Goal: Task Accomplishment & Management: Use online tool/utility

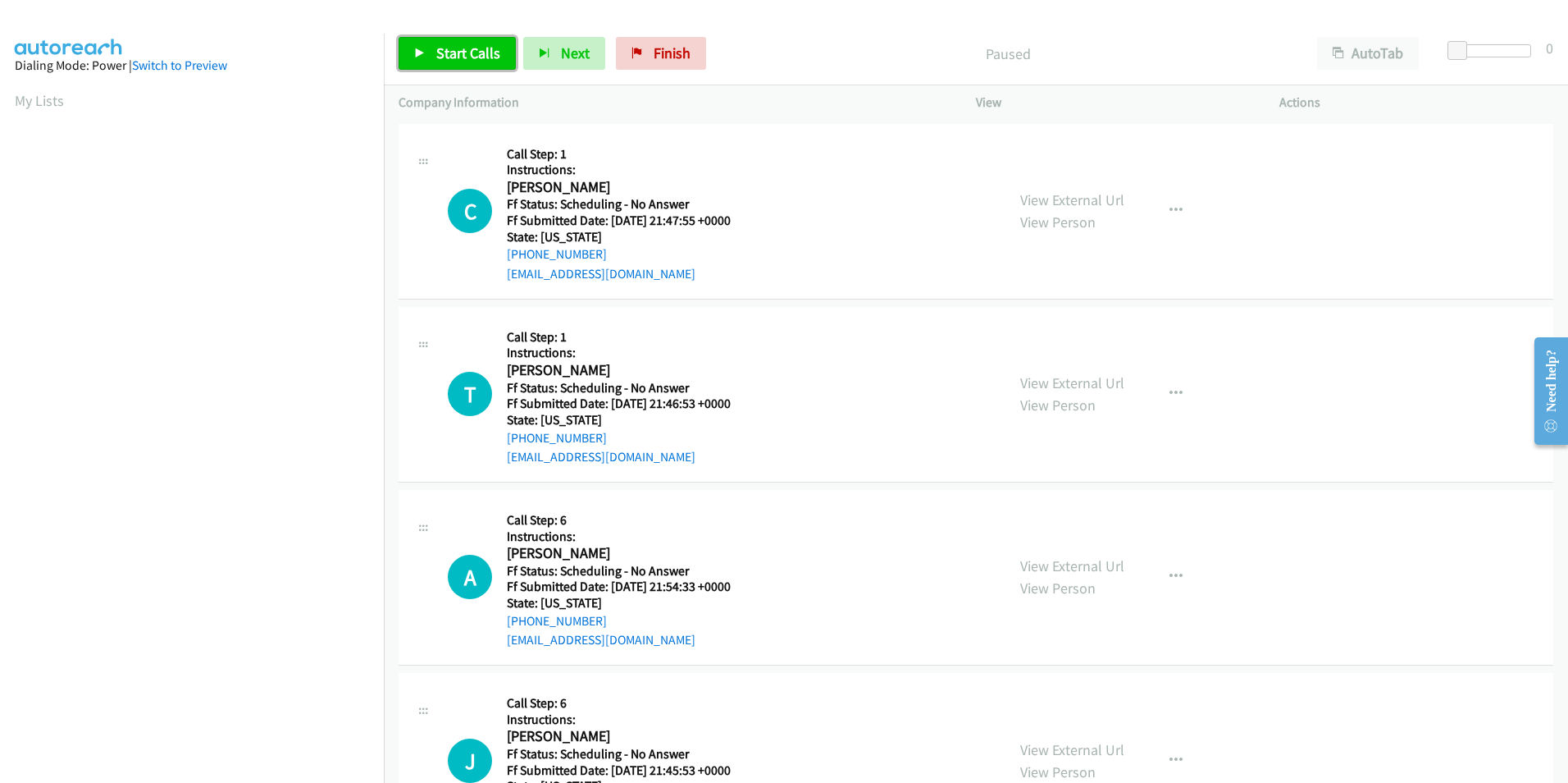
click at [433, 49] on link "Start Calls" at bounding box center [457, 53] width 117 height 33
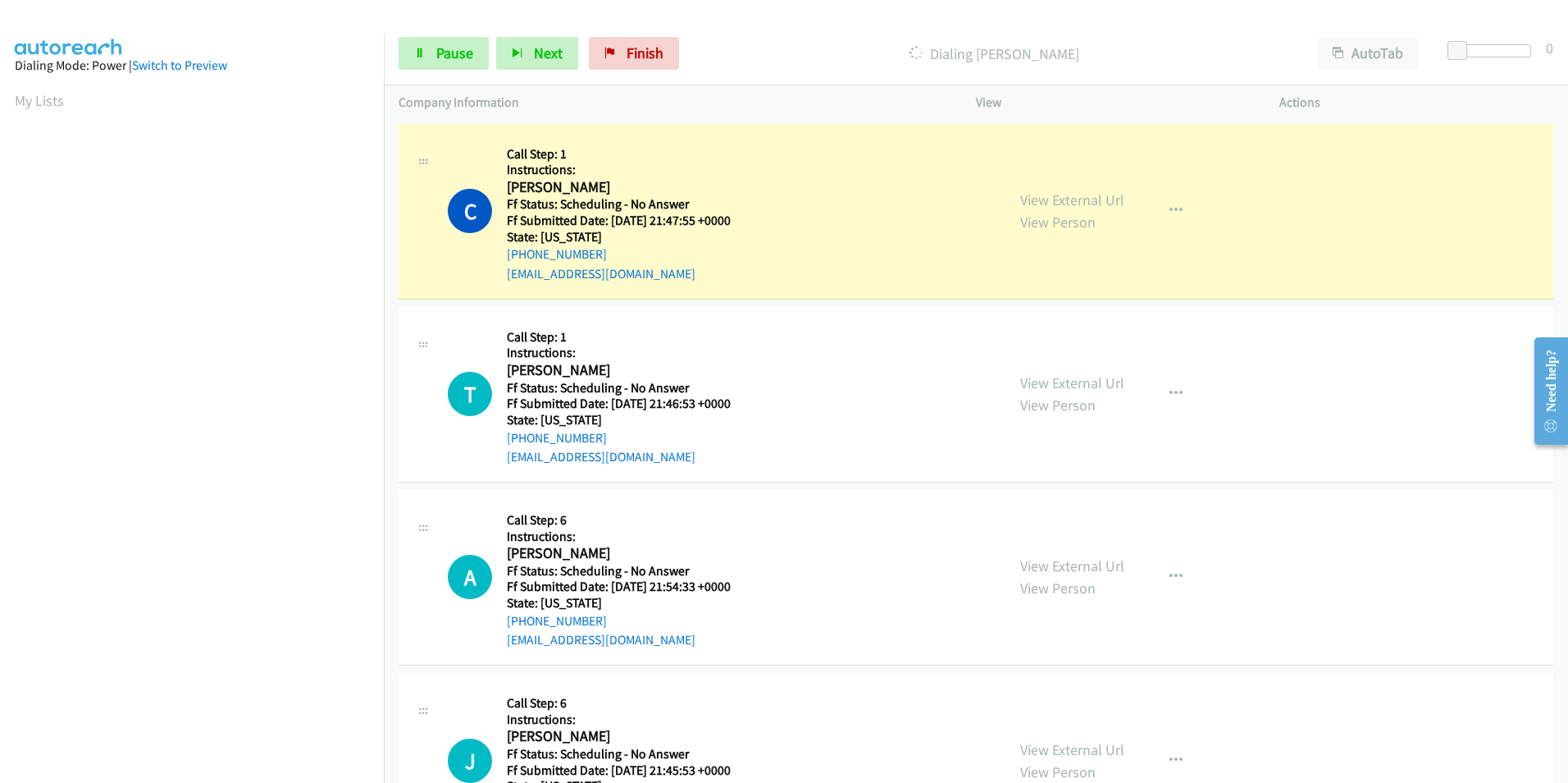
scroll to position [137, 0]
click at [1063, 204] on link "View External Url" at bounding box center [1072, 200] width 104 height 19
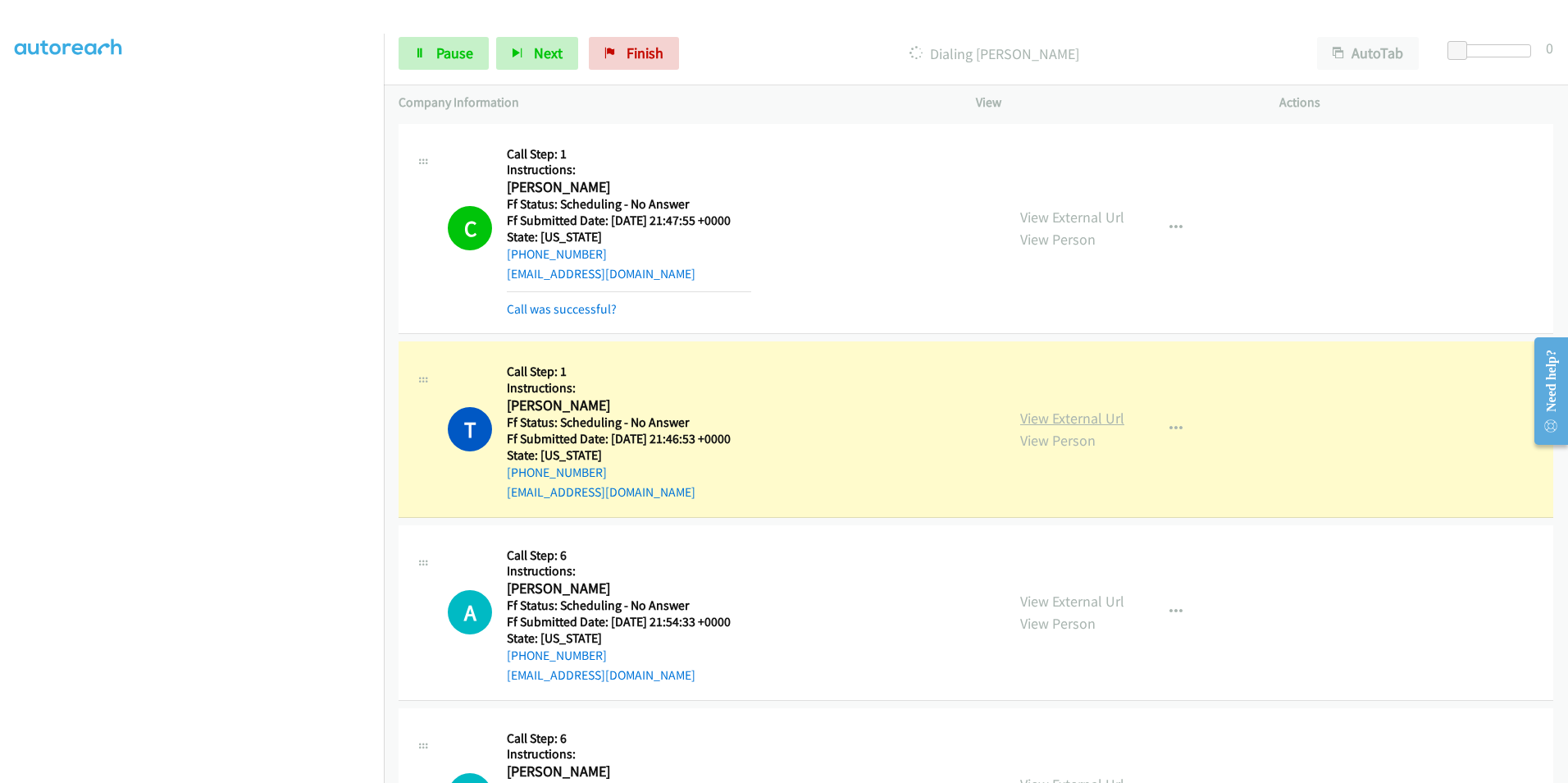
click at [1086, 422] on link "View External Url" at bounding box center [1072, 418] width 104 height 19
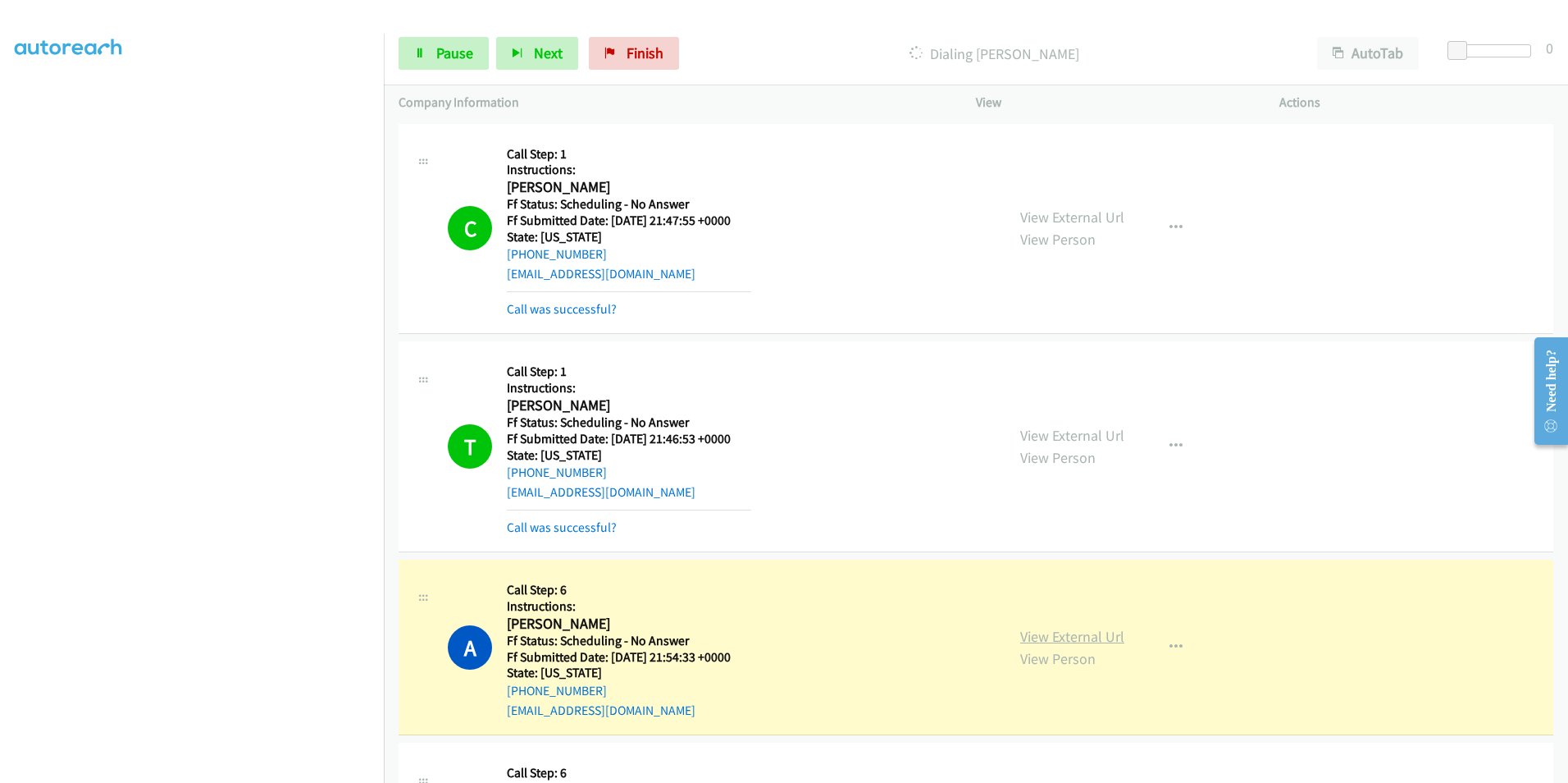
click at [1045, 635] on link "View External Url" at bounding box center [1072, 637] width 104 height 19
click at [1083, 633] on link "View External Url" at bounding box center [1072, 637] width 104 height 19
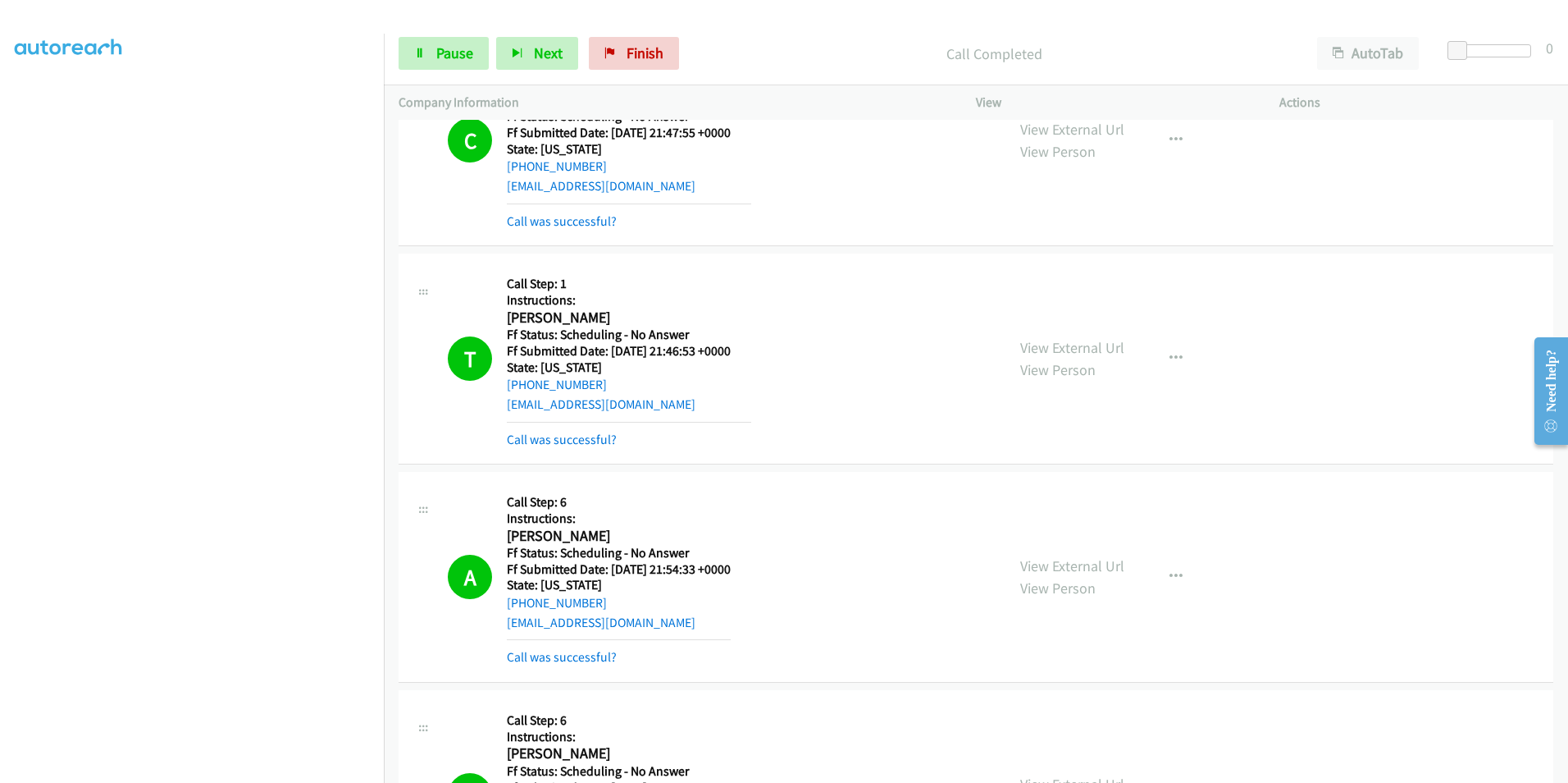
scroll to position [246, 0]
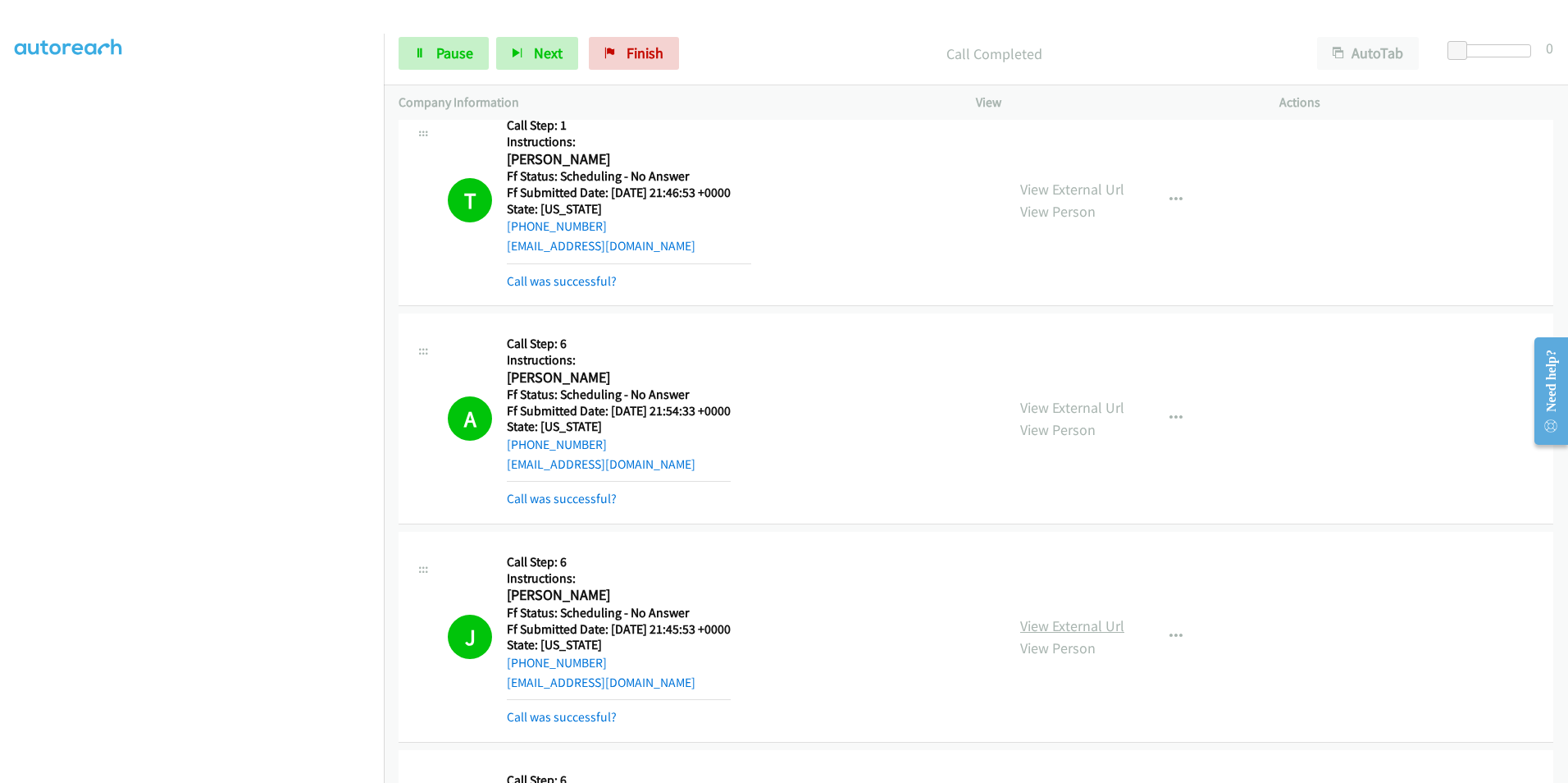
click at [1098, 628] on link "View External Url" at bounding box center [1072, 626] width 104 height 19
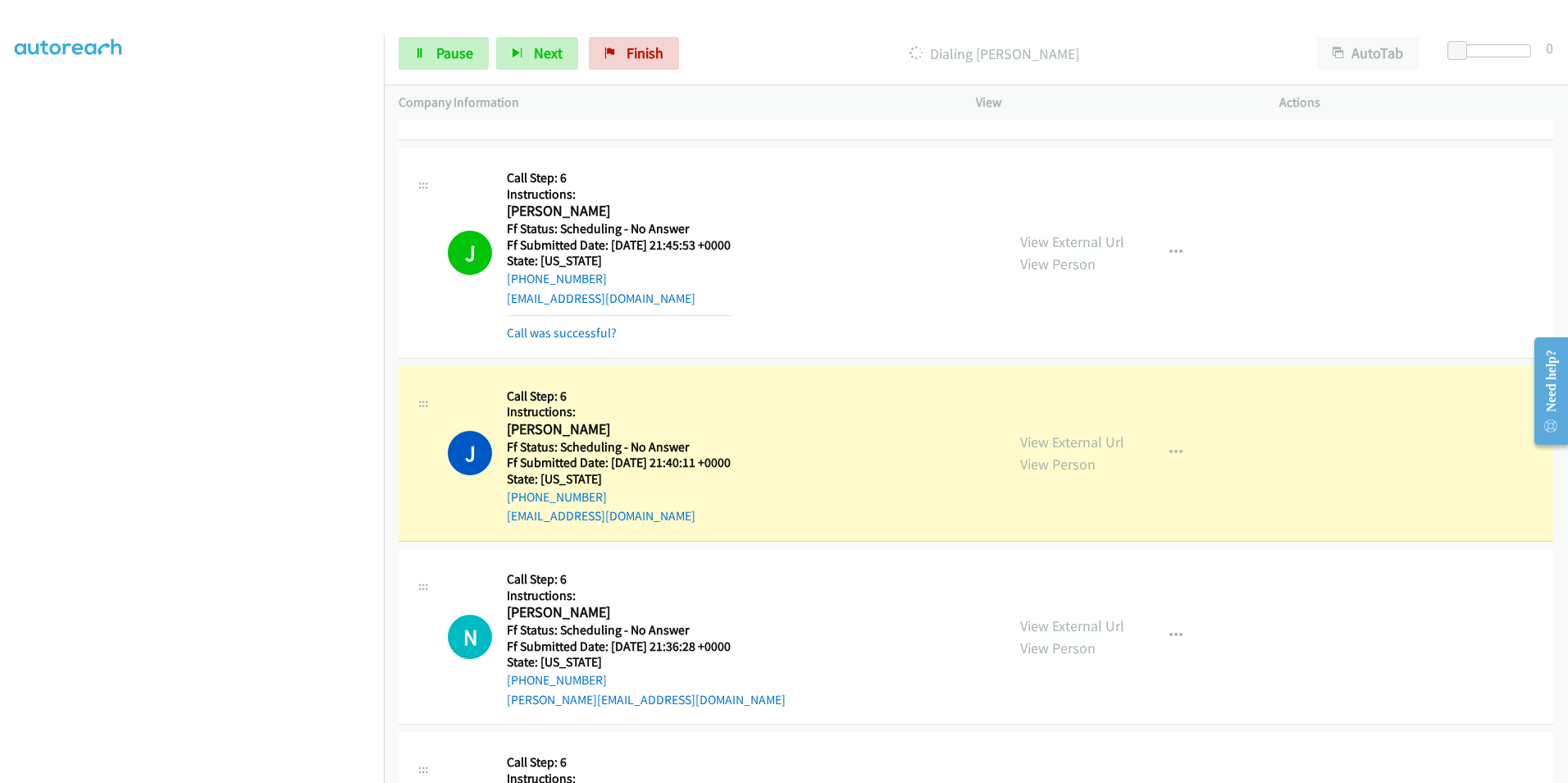
scroll to position [656, 0]
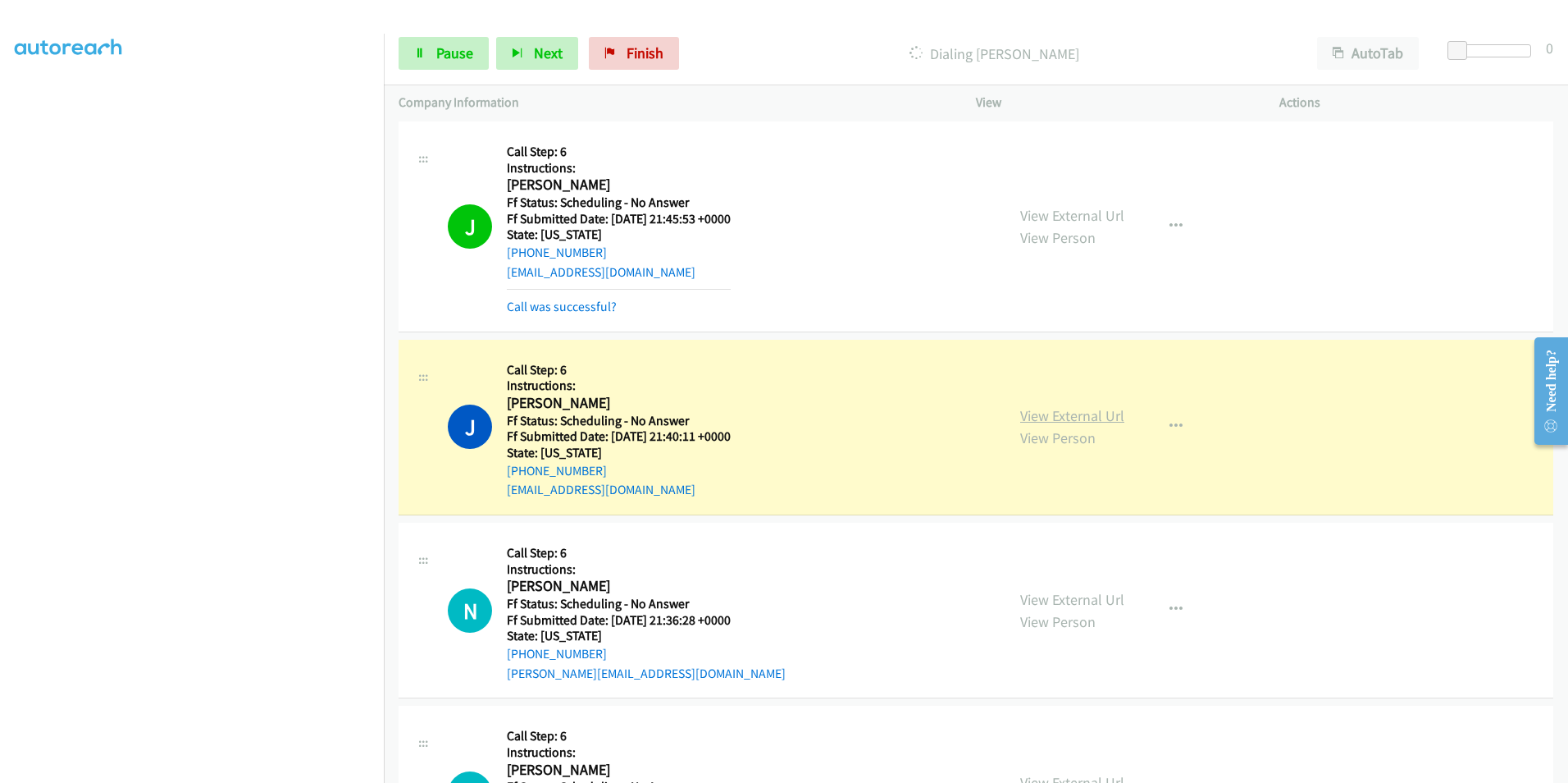
click at [1074, 418] on link "View External Url" at bounding box center [1072, 416] width 104 height 19
click at [438, 37] on link "Pause" at bounding box center [443, 53] width 90 height 33
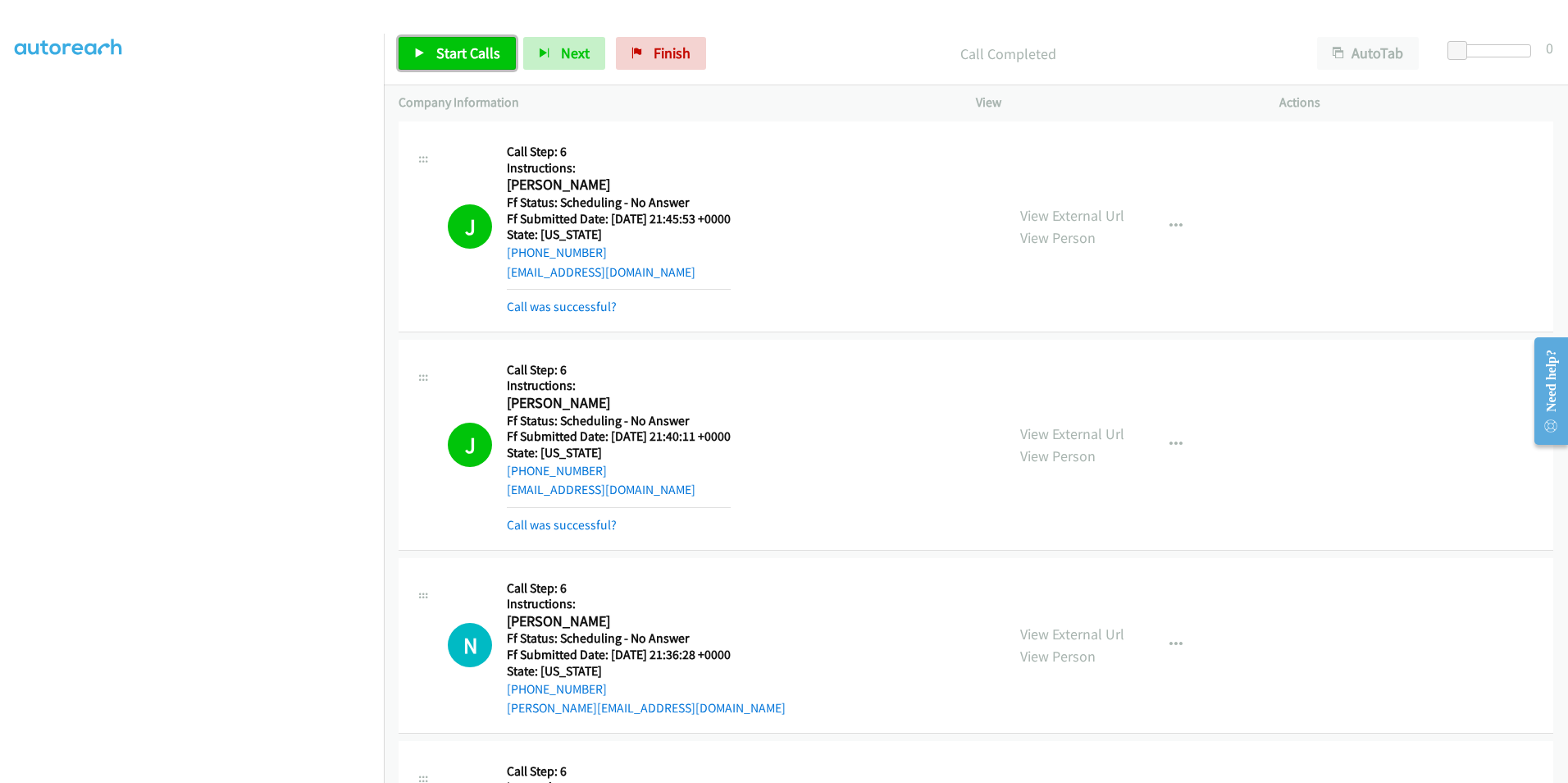
click at [454, 54] on span "Start Calls" at bounding box center [468, 53] width 64 height 19
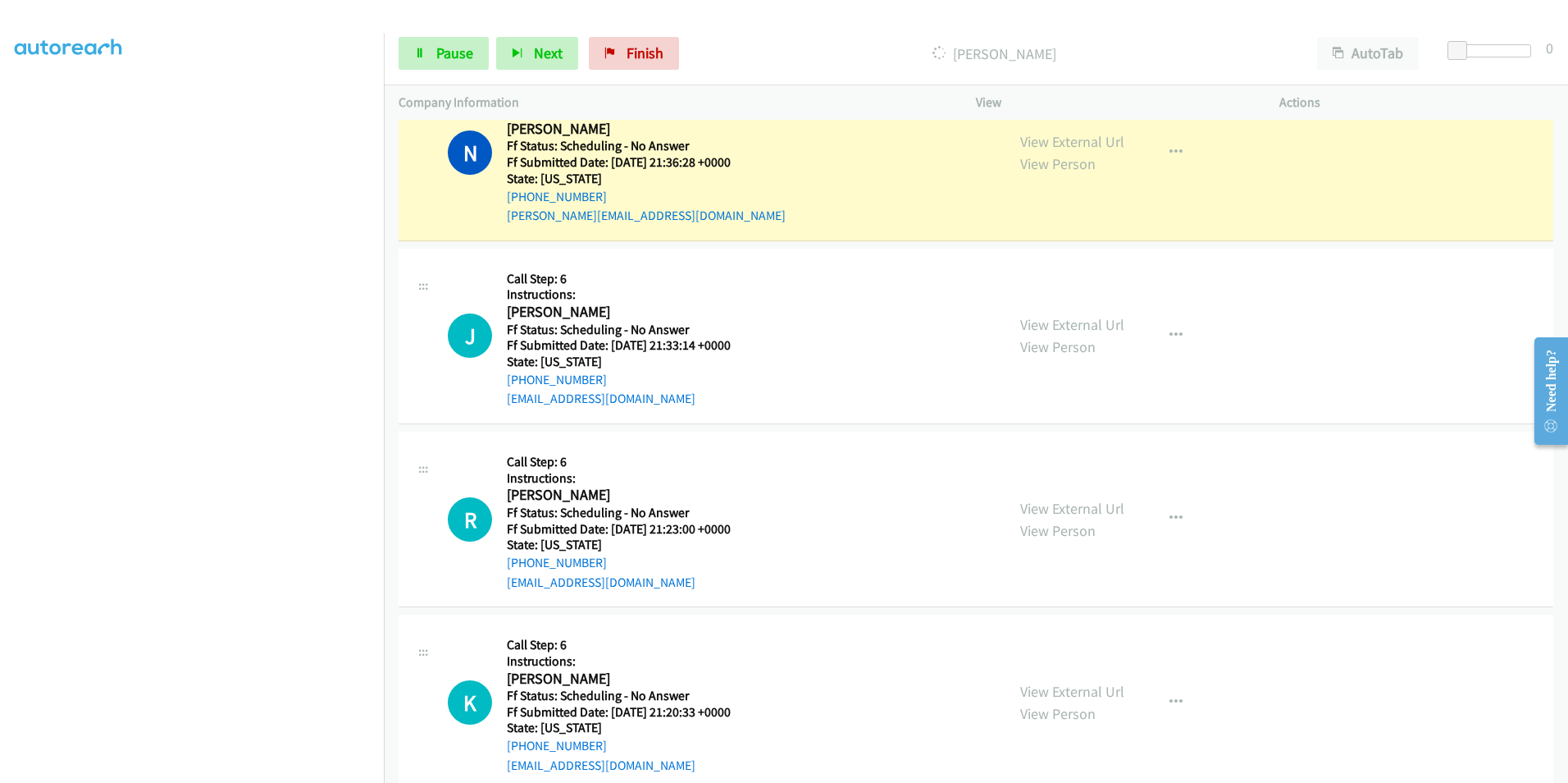
scroll to position [1066, 0]
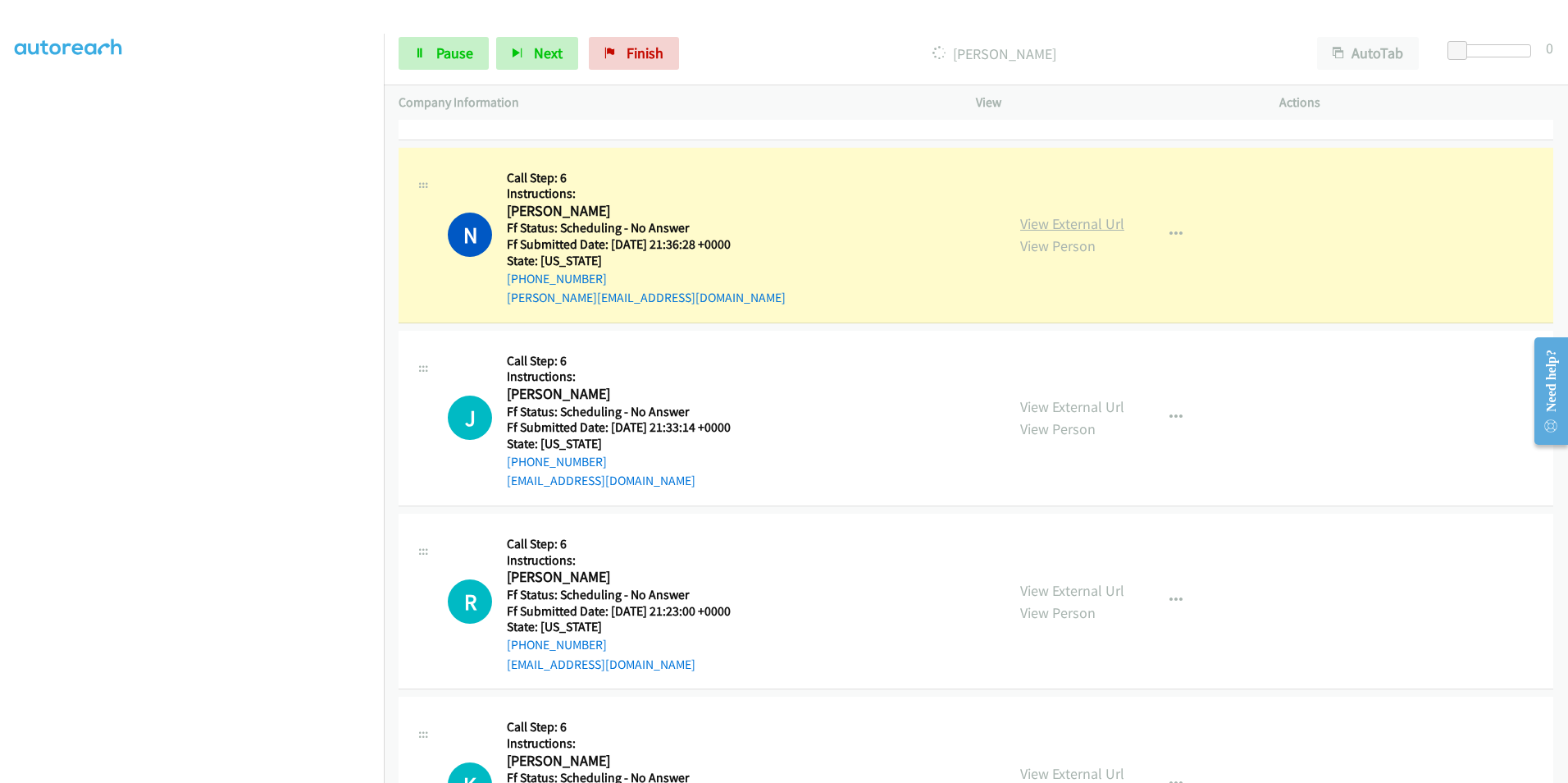
click at [1073, 227] on link "View External Url" at bounding box center [1072, 224] width 104 height 19
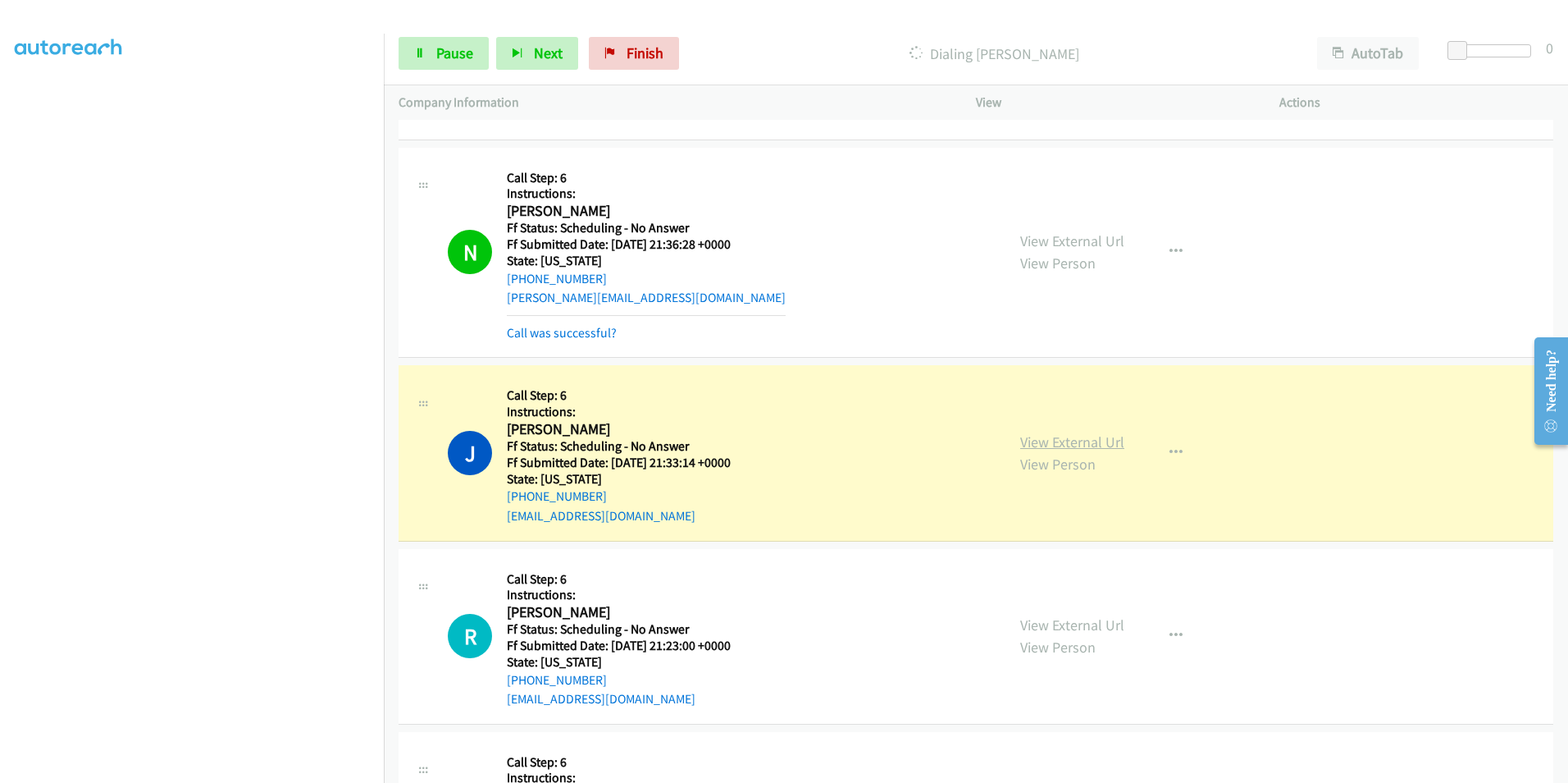
click at [1058, 443] on link "View External Url" at bounding box center [1072, 442] width 104 height 19
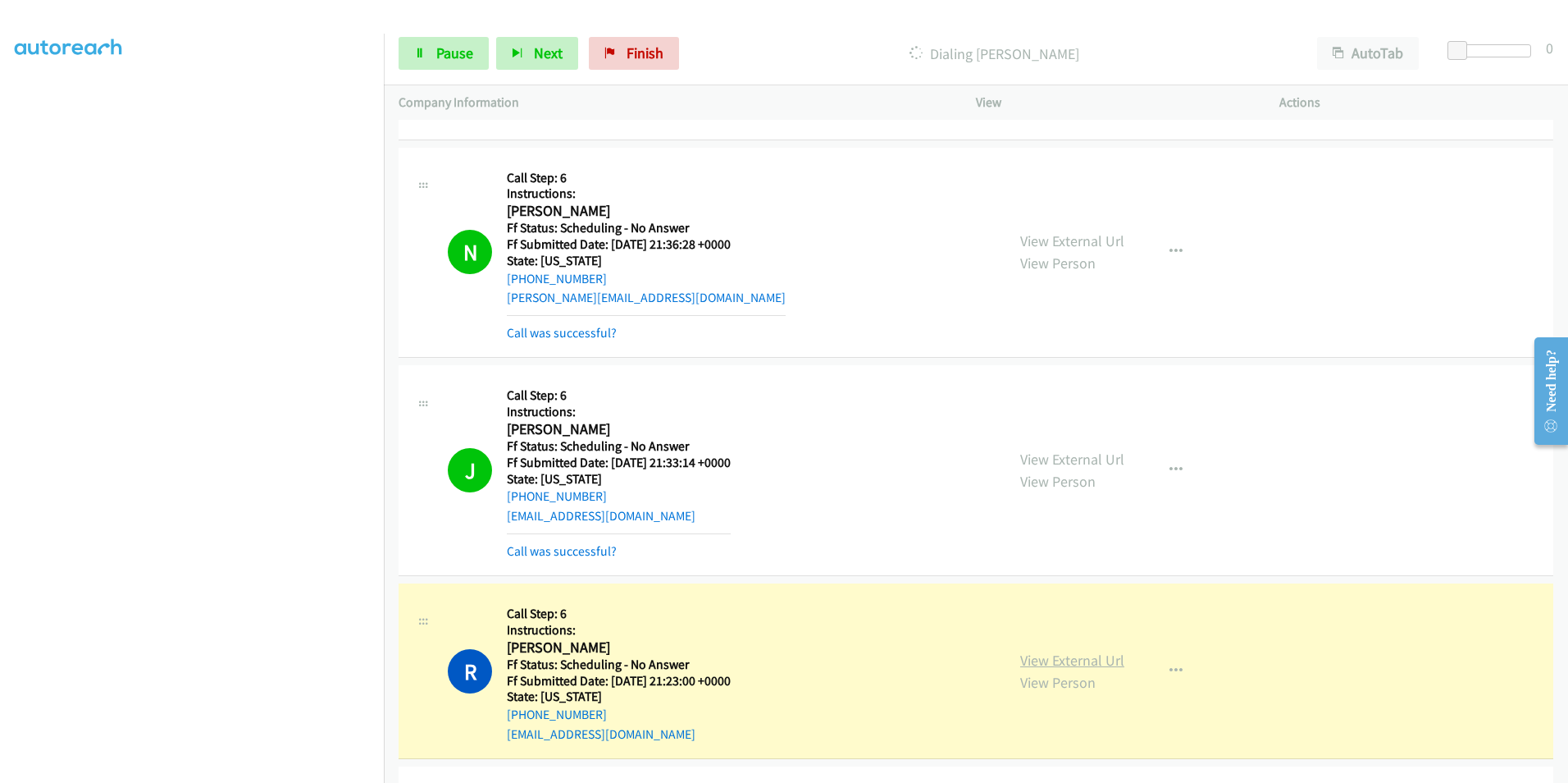
click at [1052, 661] on link "View External Url" at bounding box center [1072, 661] width 104 height 19
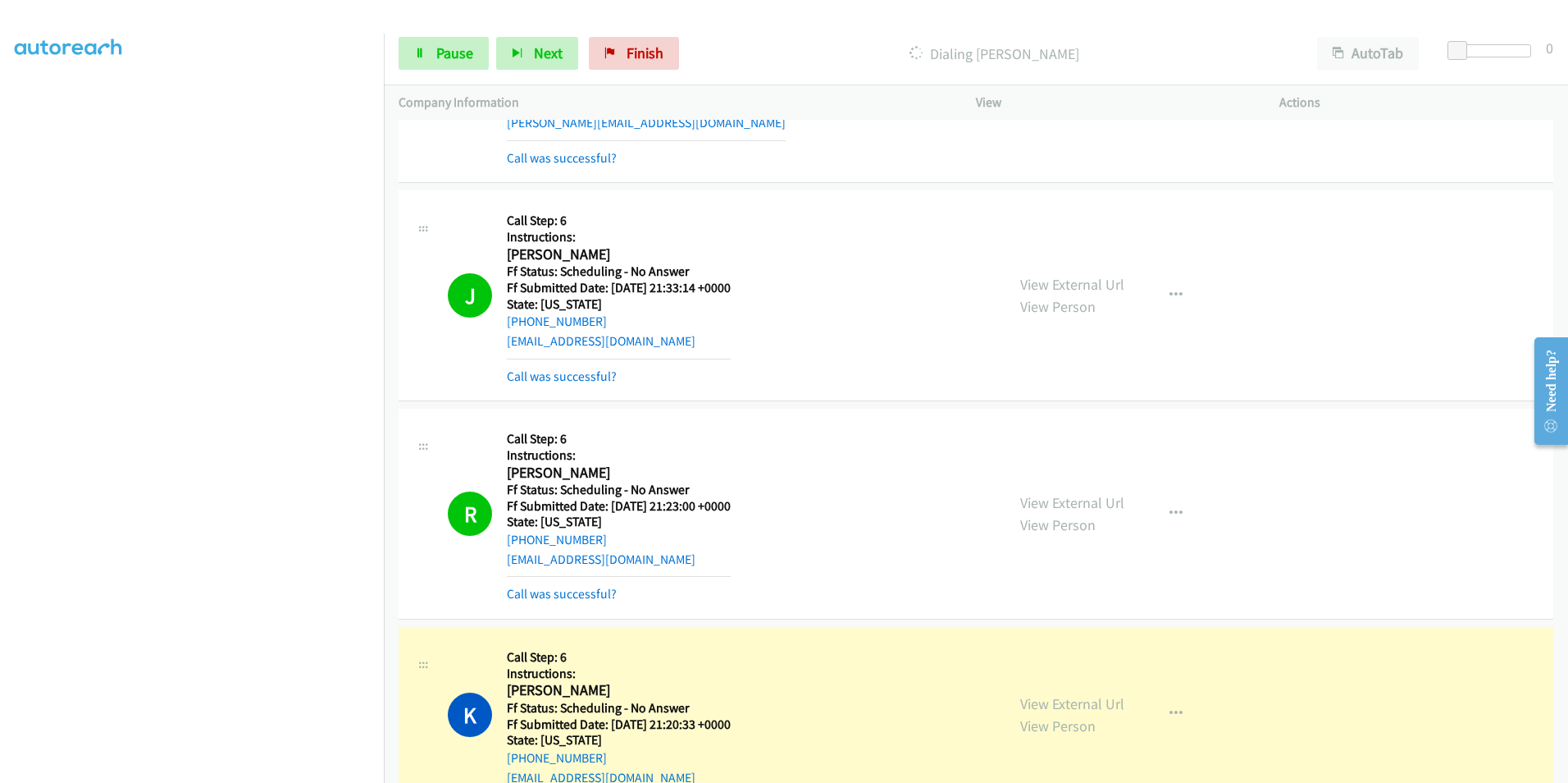
scroll to position [1395, 0]
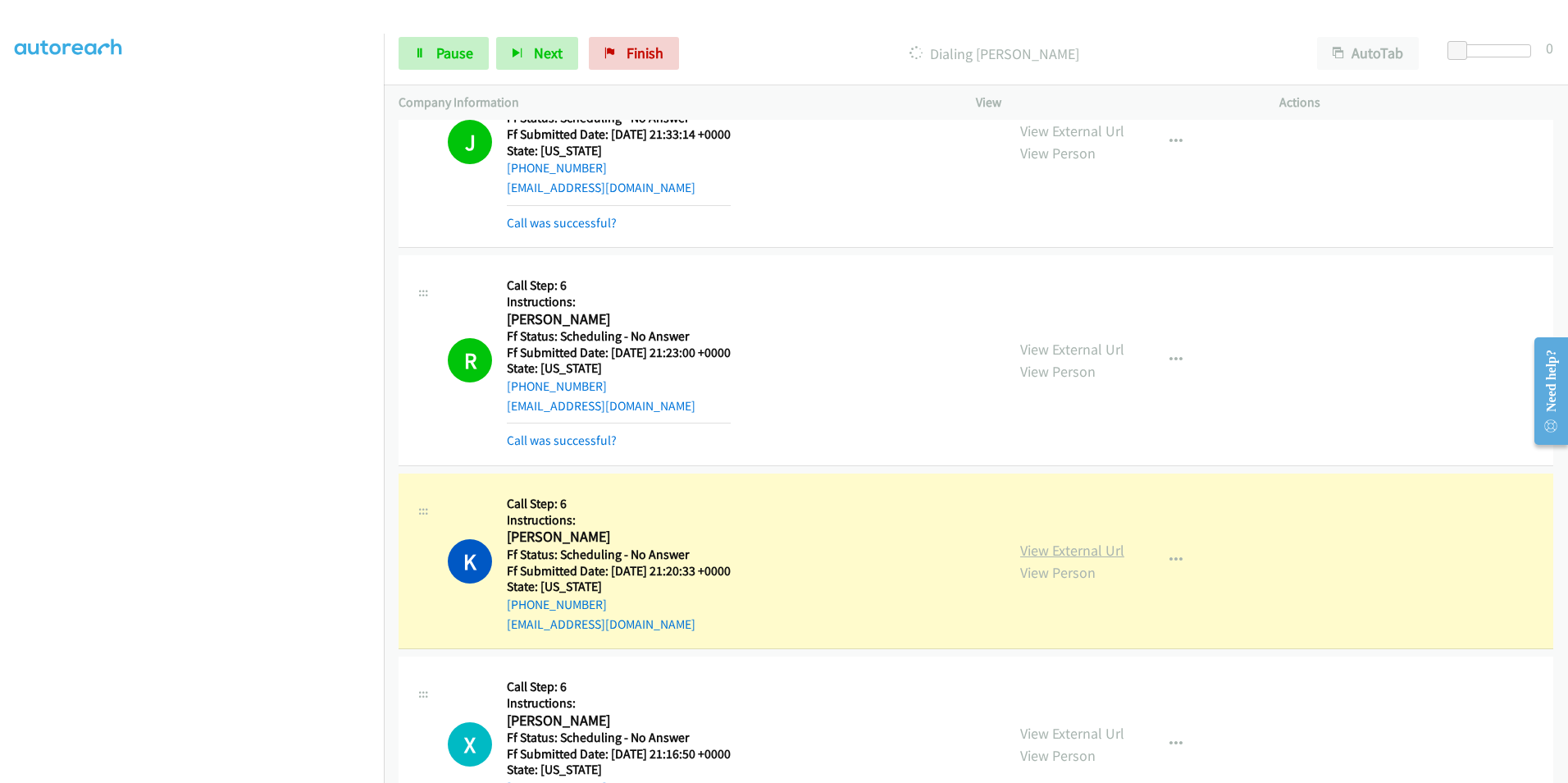
click at [1099, 548] on link "View External Url" at bounding box center [1072, 550] width 104 height 19
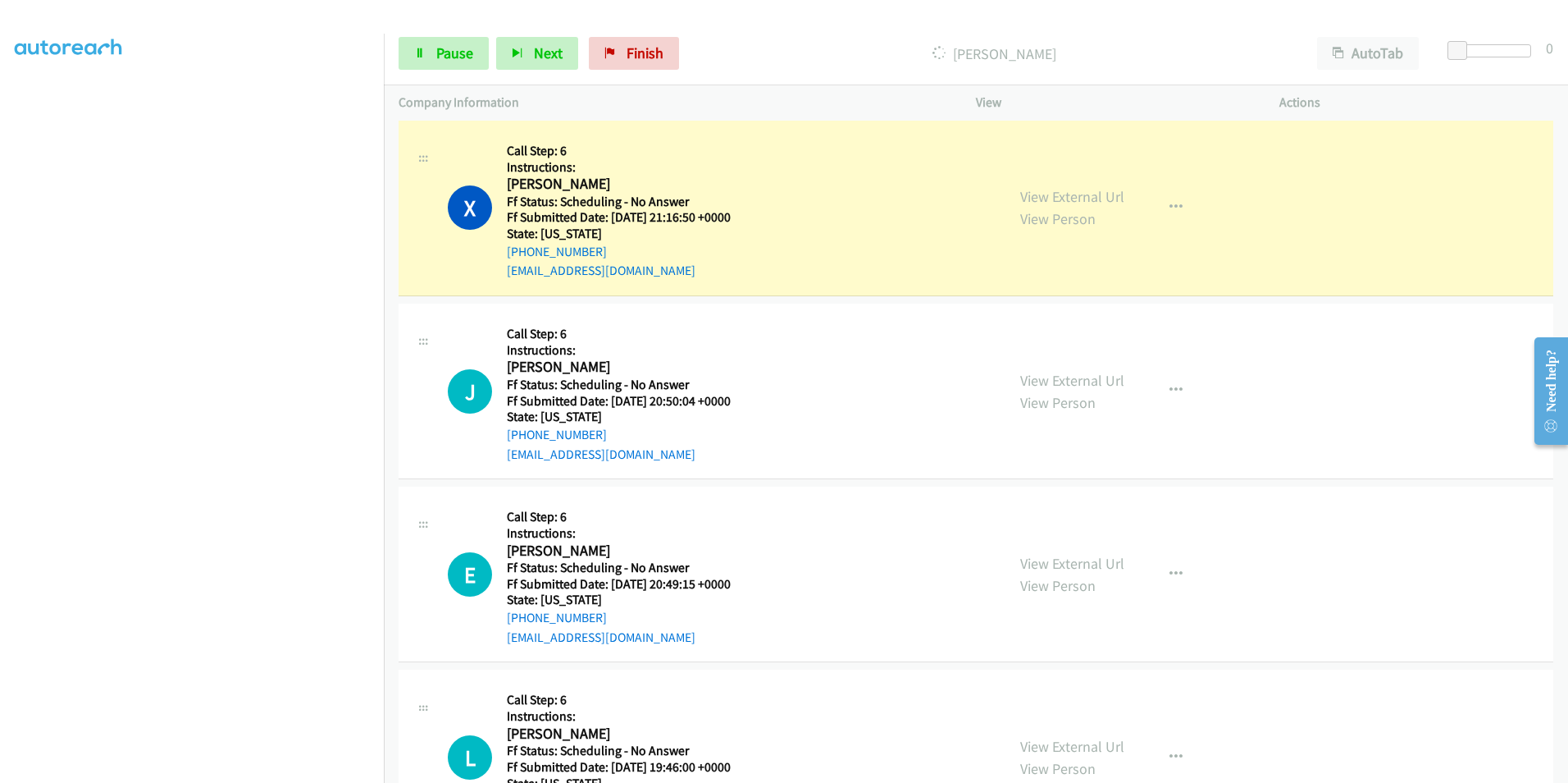
scroll to position [1969, 0]
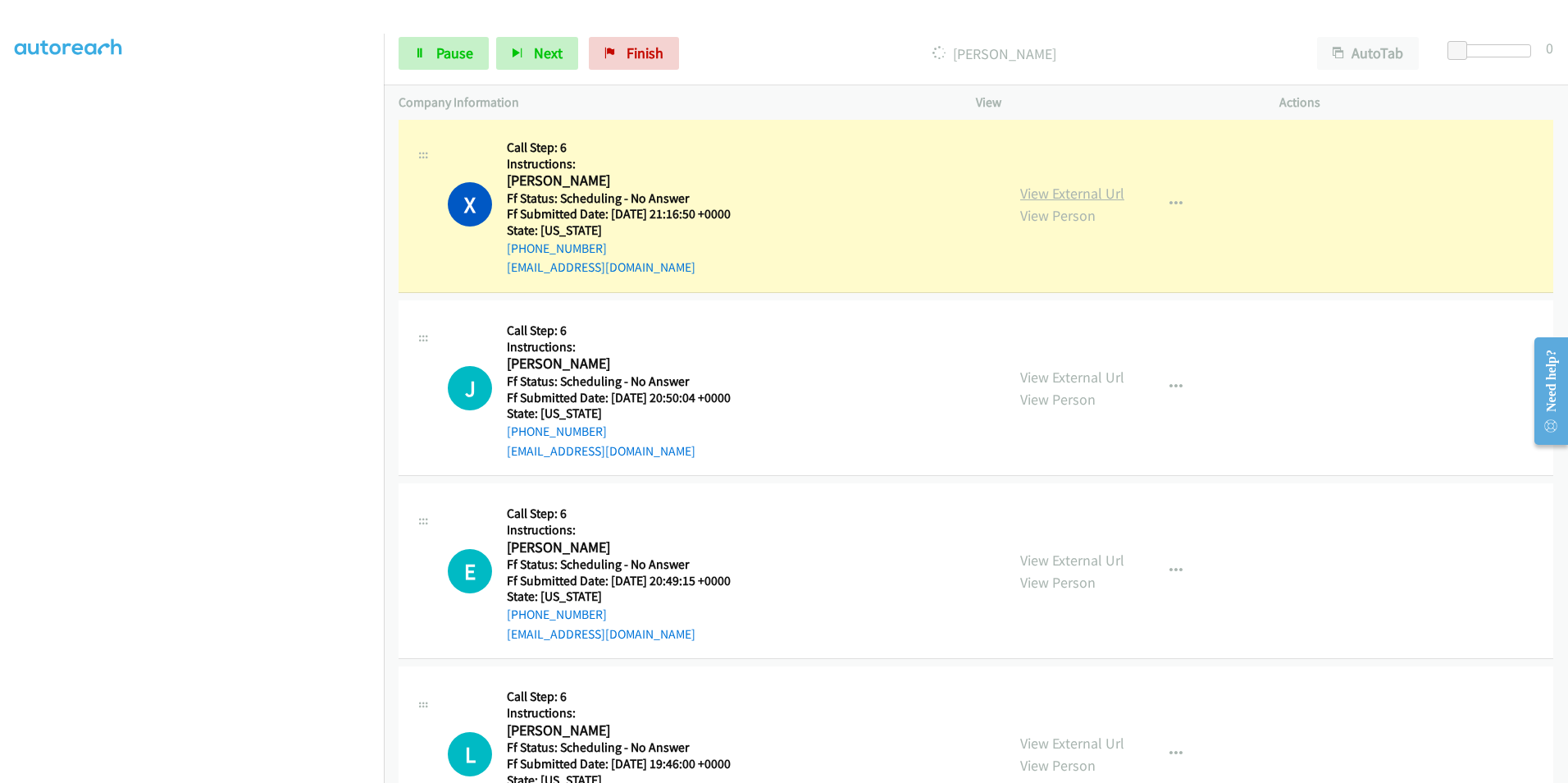
click at [1039, 199] on link "View External Url" at bounding box center [1072, 193] width 104 height 19
click at [1070, 192] on link "View External Url" at bounding box center [1072, 193] width 104 height 19
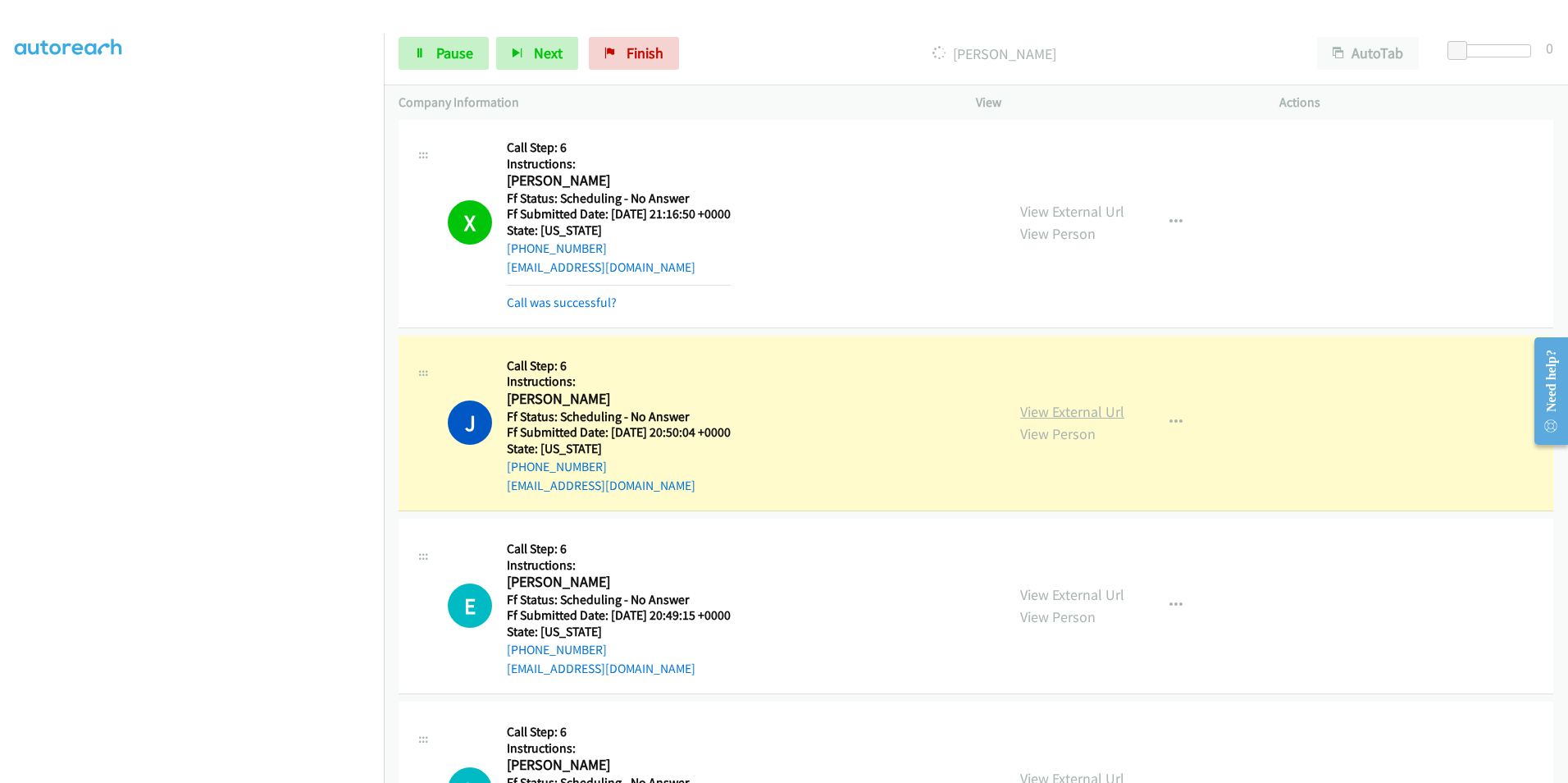
click at [1063, 403] on link "View External Url" at bounding box center [1072, 412] width 104 height 19
click at [1078, 412] on link "View External Url" at bounding box center [1072, 412] width 104 height 19
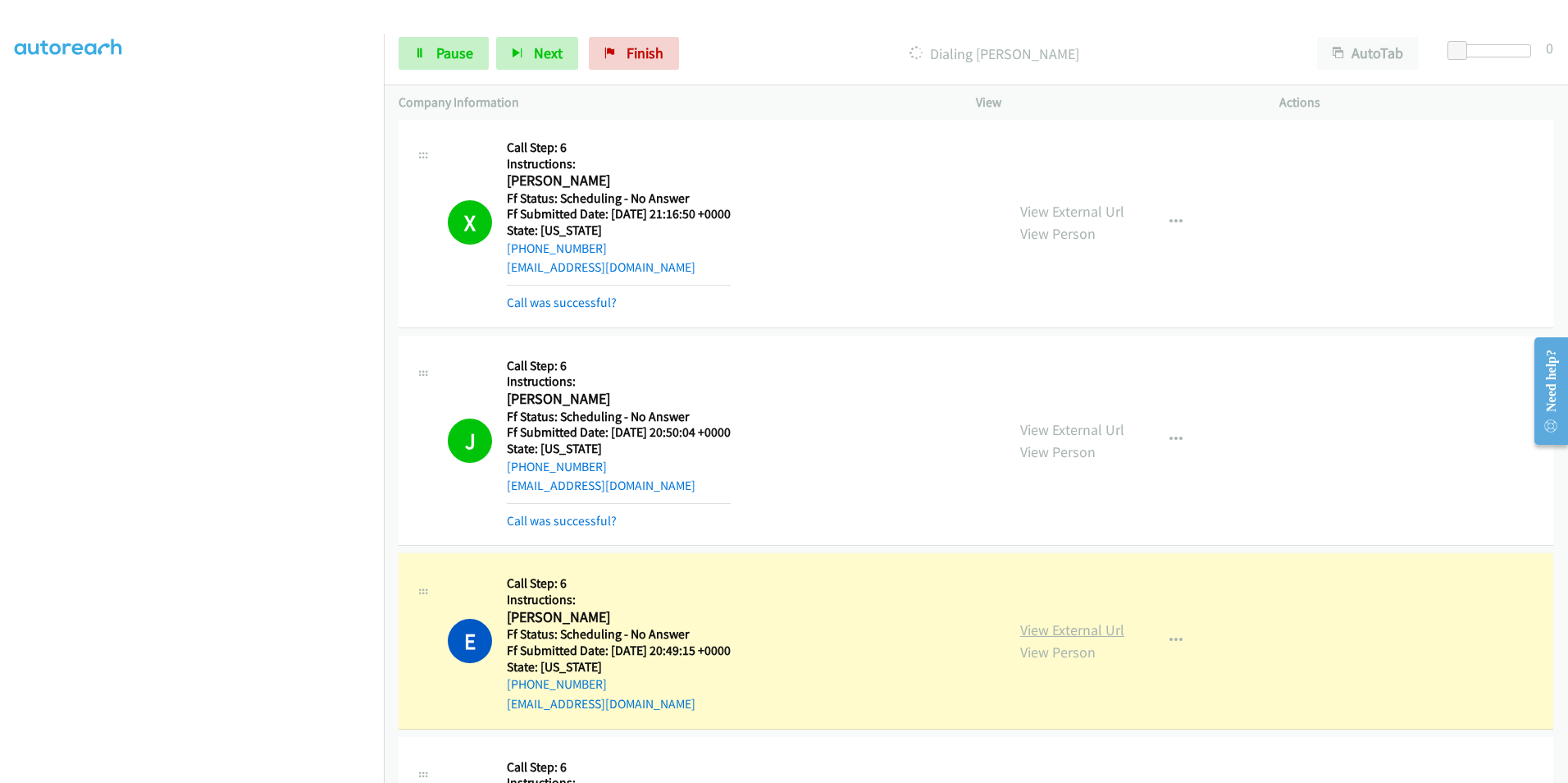
click at [1097, 628] on link "View External Url" at bounding box center [1072, 630] width 104 height 19
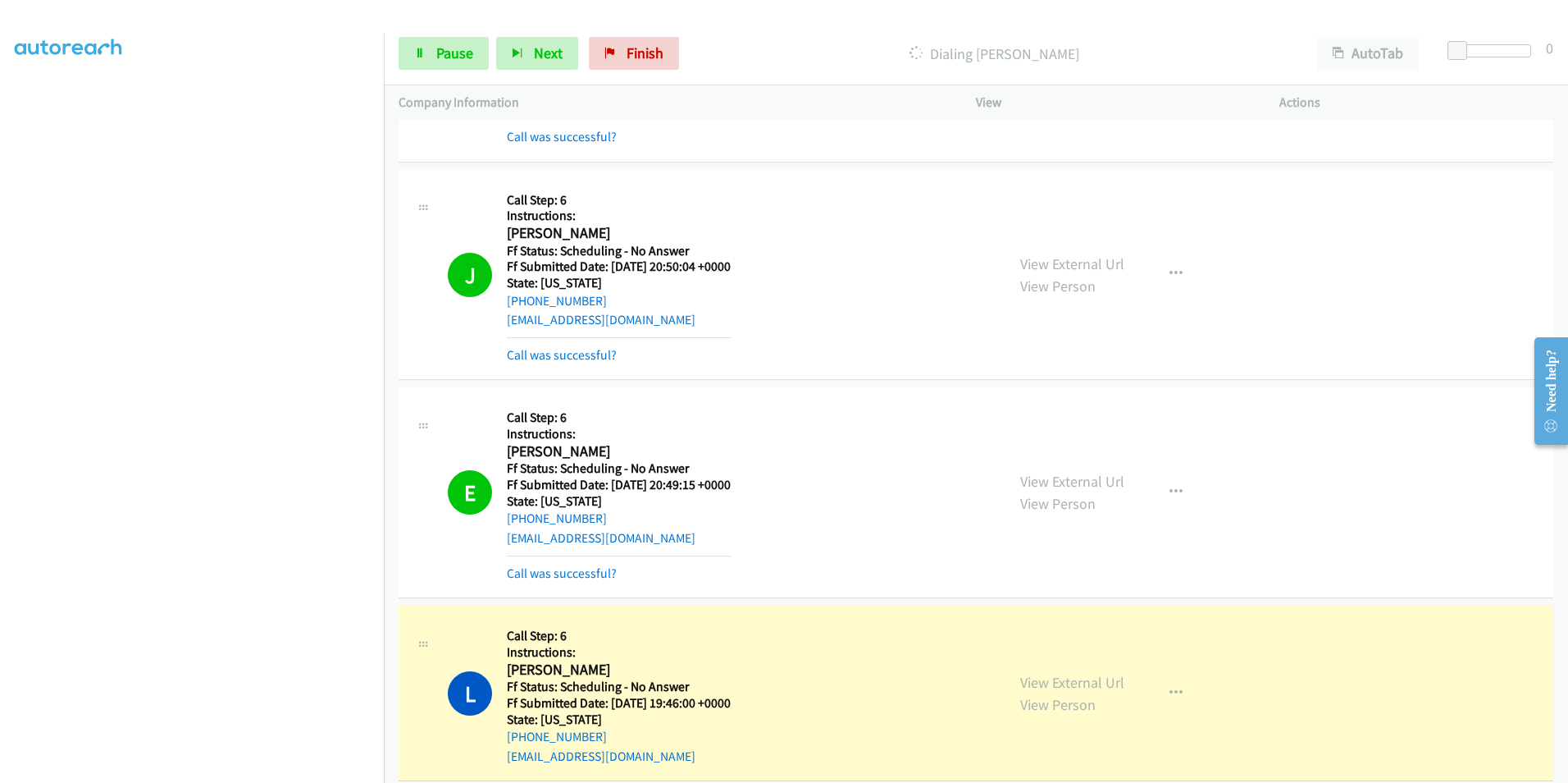
scroll to position [2380, 0]
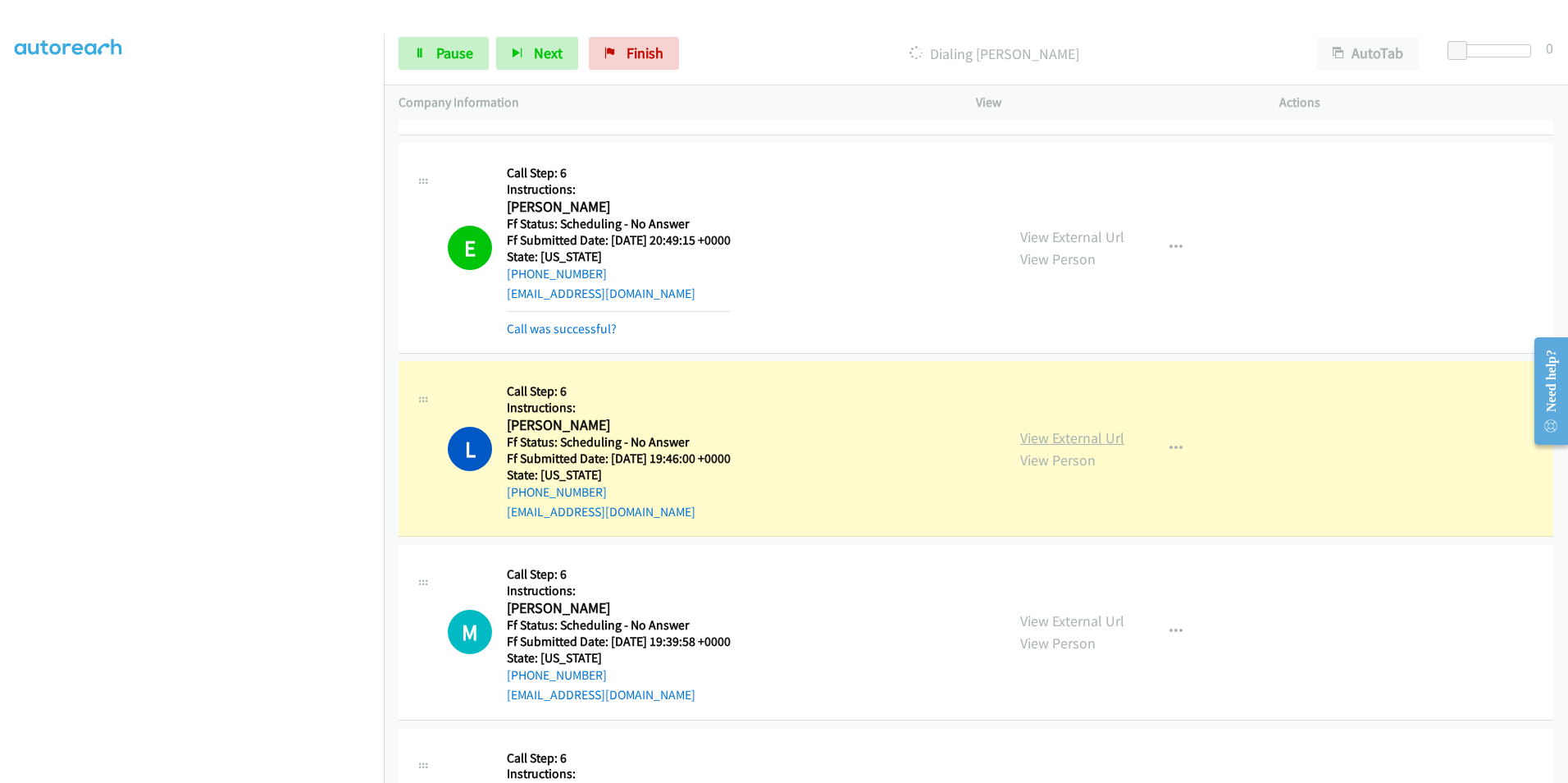
click at [1043, 441] on link "View External Url" at bounding box center [1072, 438] width 104 height 19
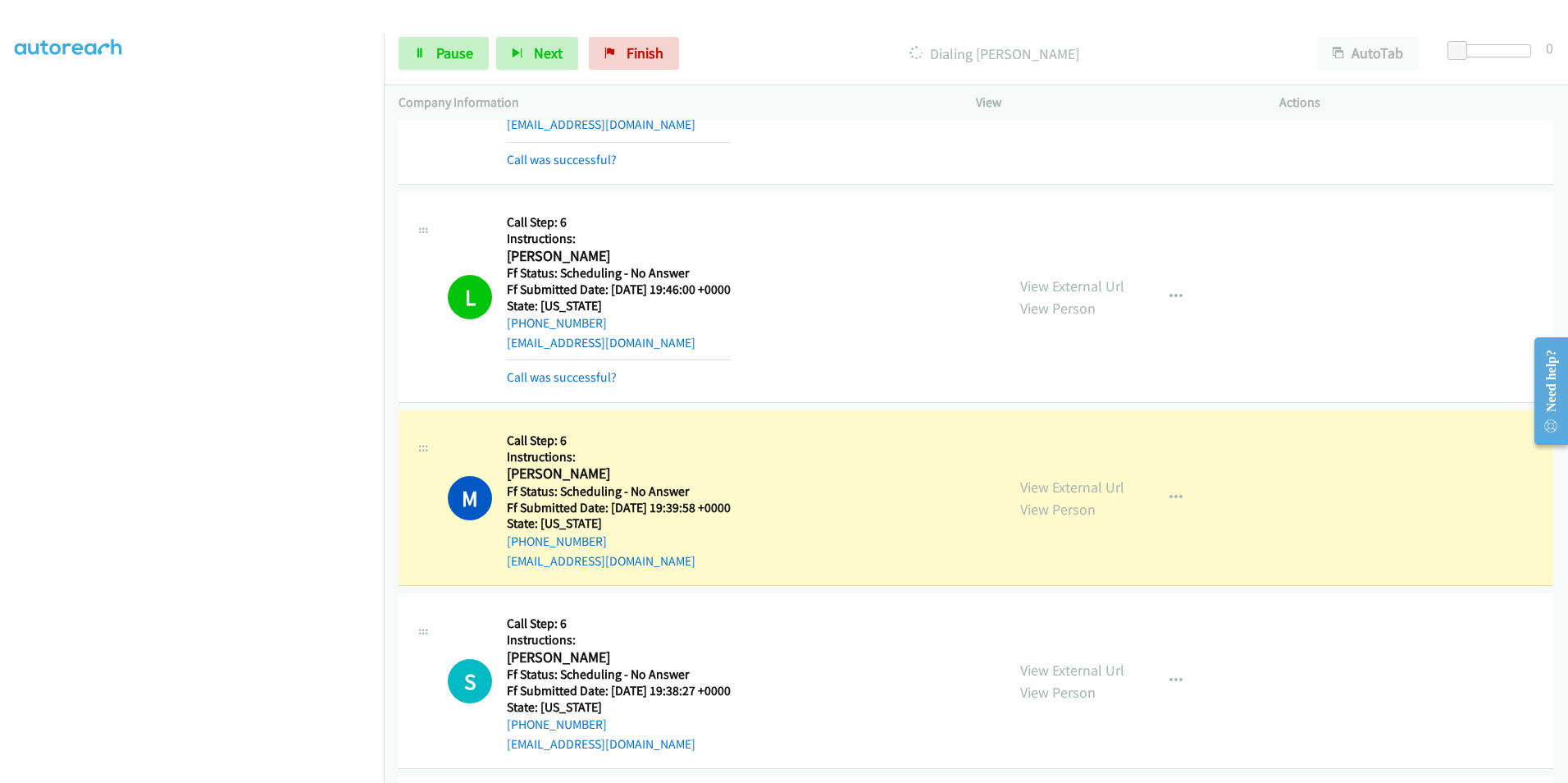
scroll to position [2790, 0]
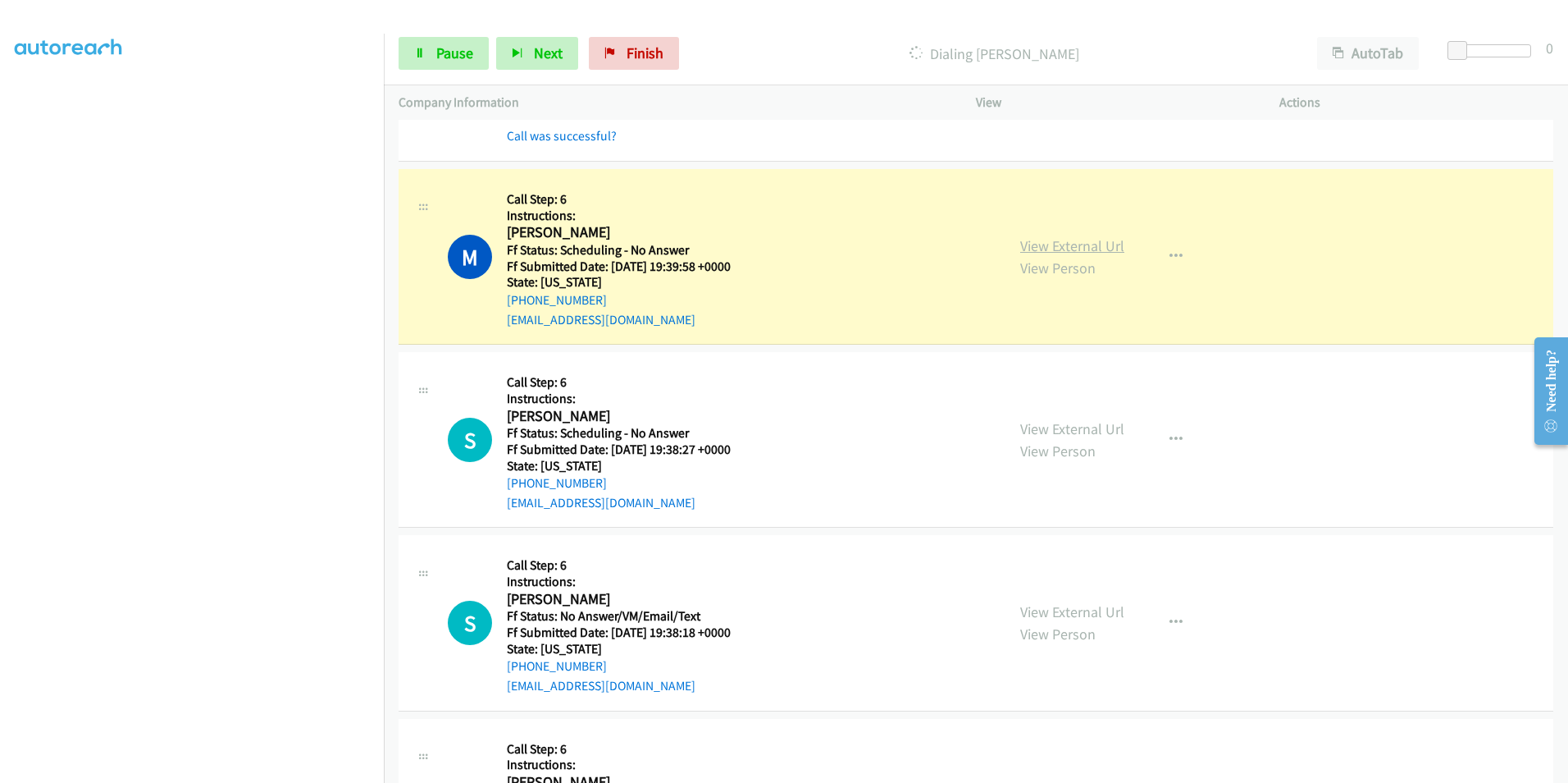
click at [1053, 245] on link "View External Url" at bounding box center [1072, 246] width 104 height 19
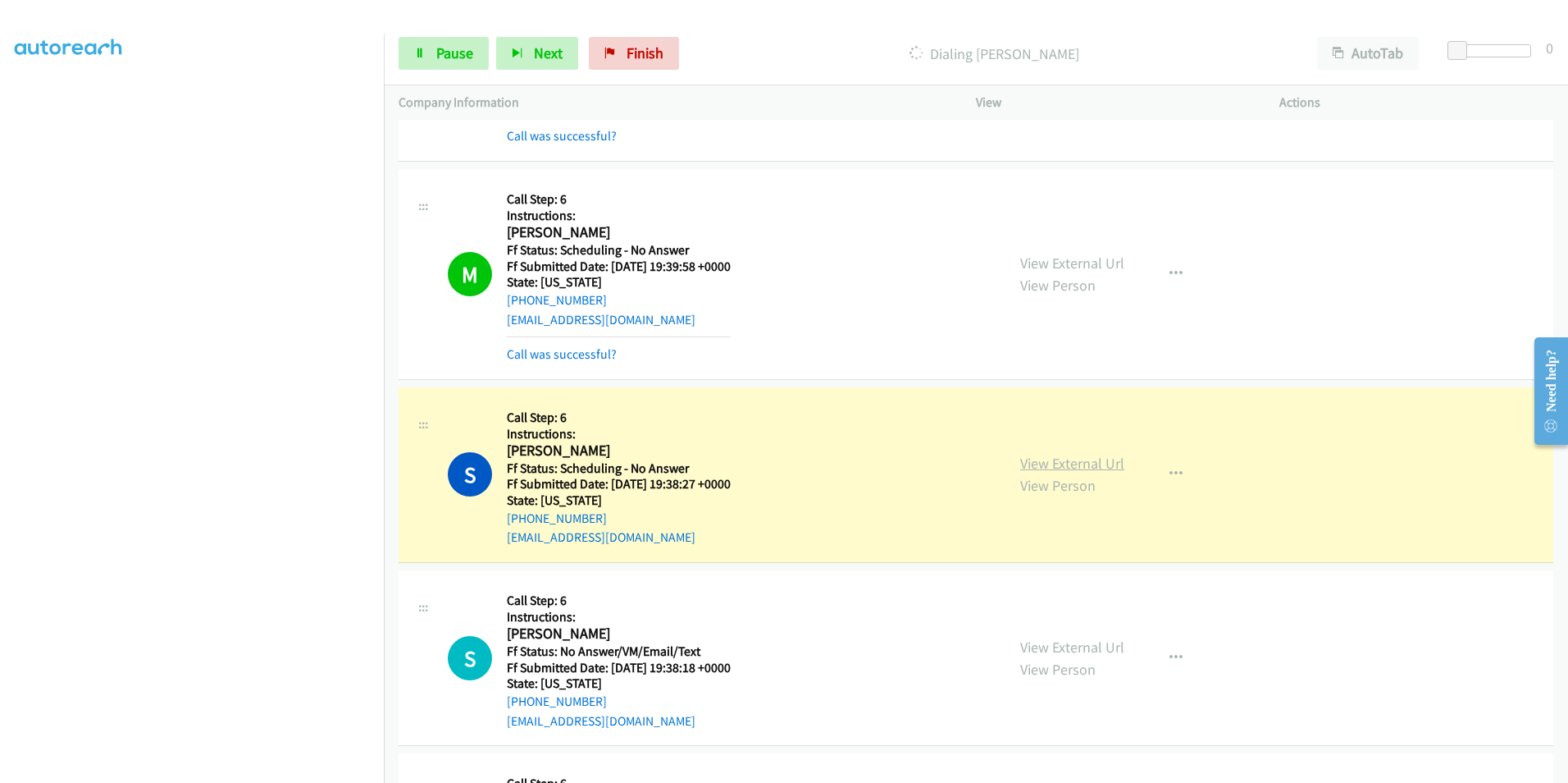
click at [1069, 465] on link "View External Url" at bounding box center [1072, 464] width 104 height 19
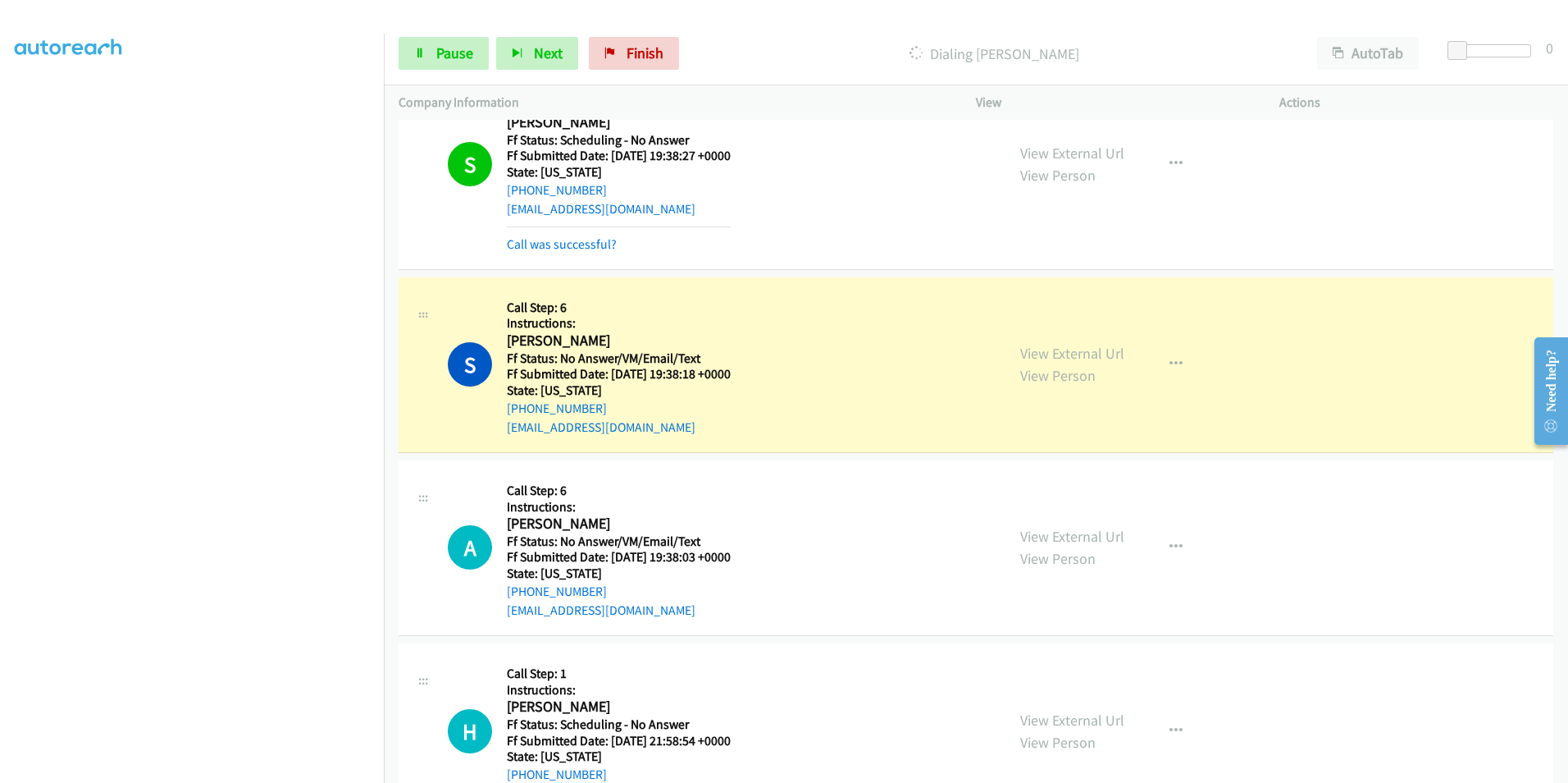
scroll to position [3282, 0]
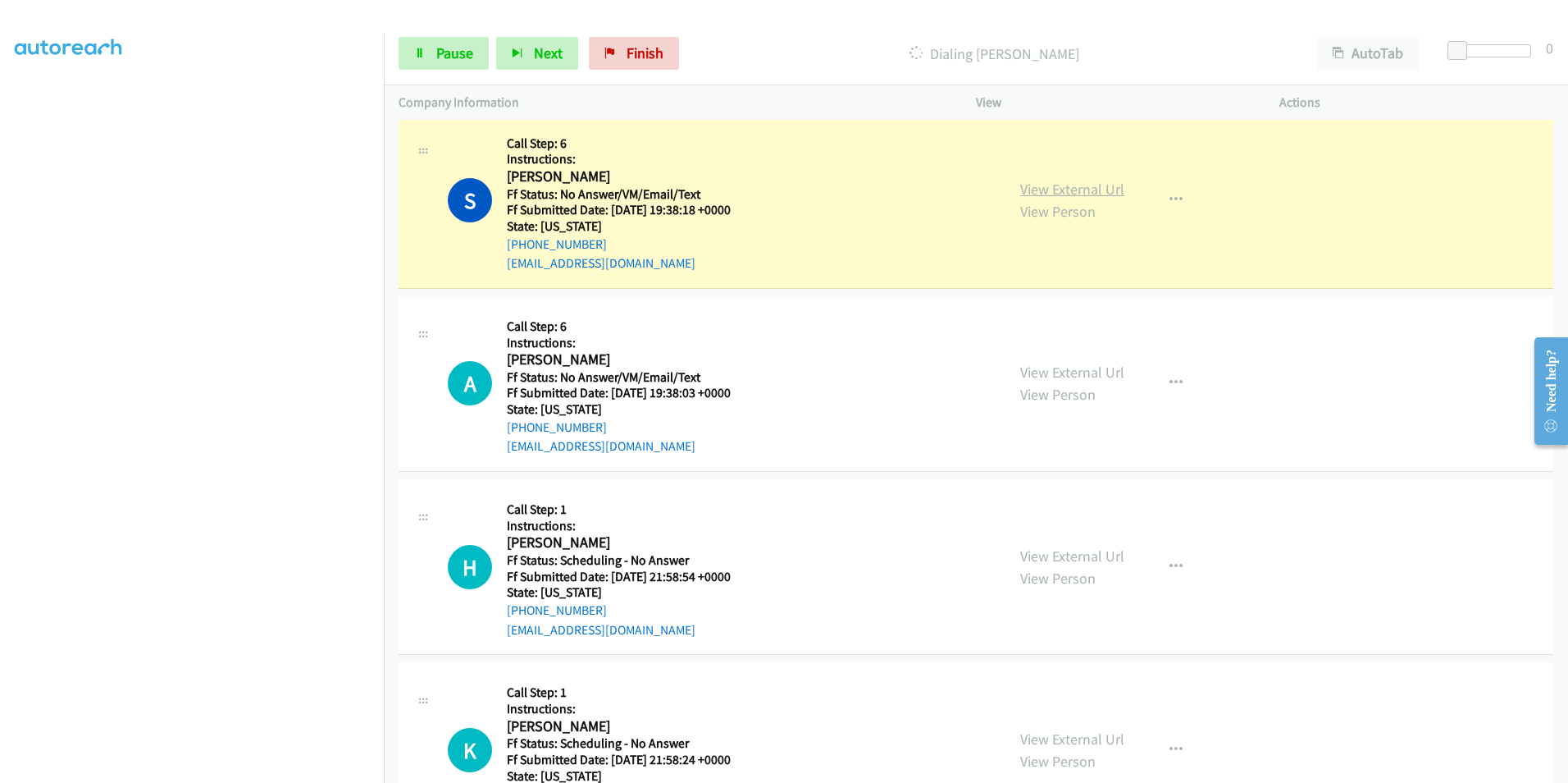
click at [1045, 187] on link "View External Url" at bounding box center [1072, 189] width 104 height 19
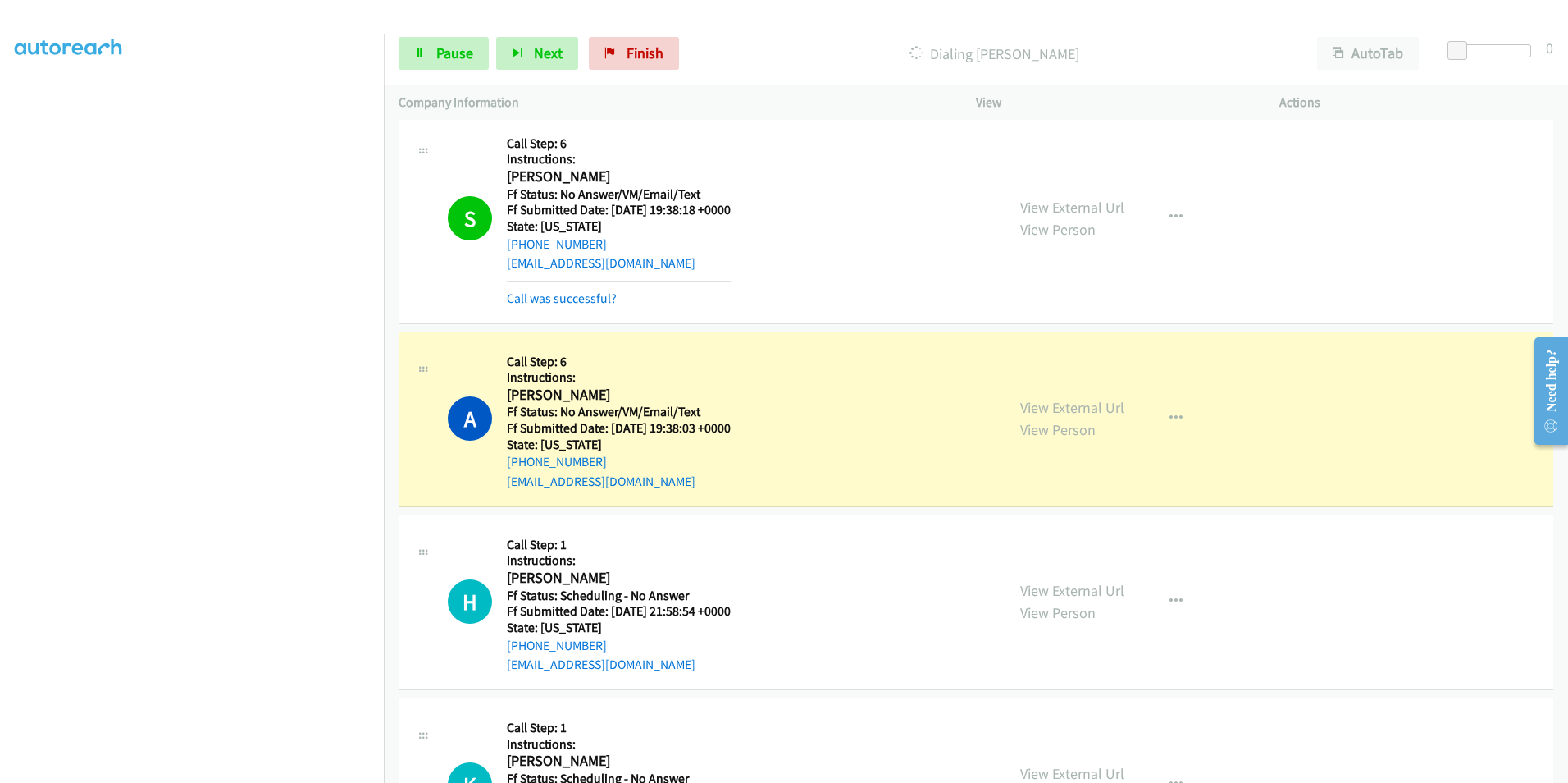
click at [1049, 410] on link "View External Url" at bounding box center [1072, 408] width 104 height 19
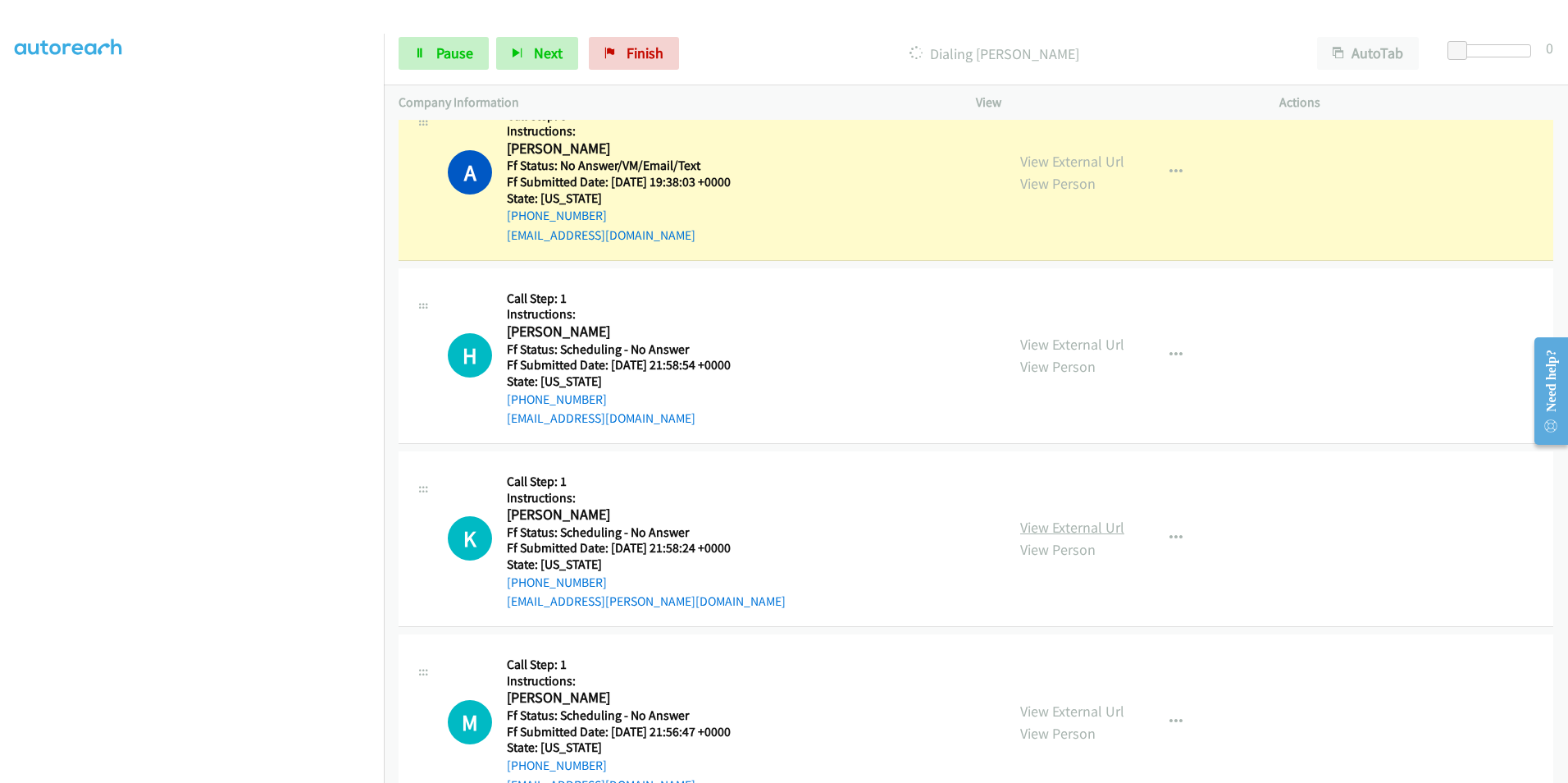
scroll to position [3611, 0]
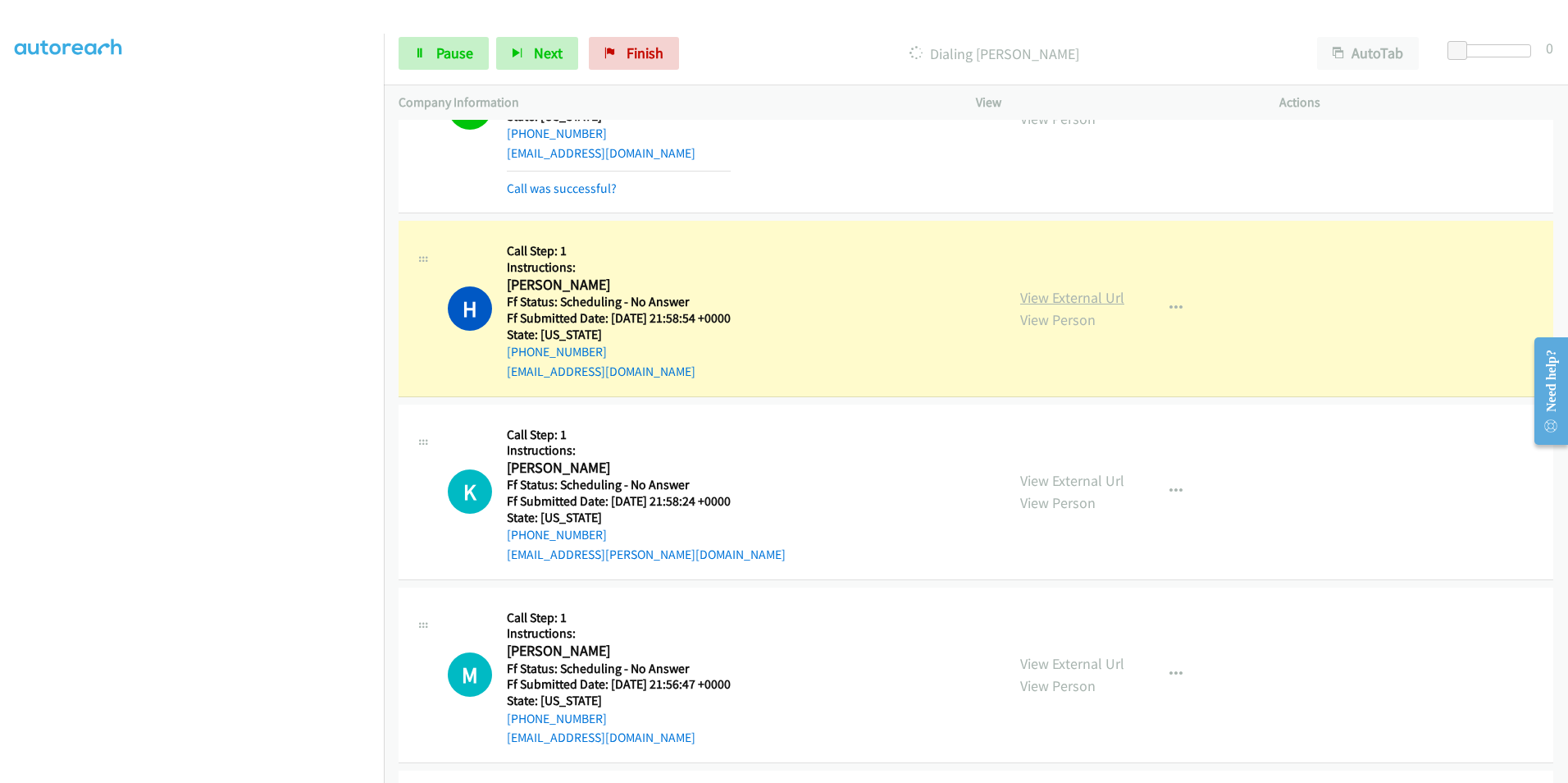
click at [1096, 300] on link "View External Url" at bounding box center [1072, 297] width 104 height 19
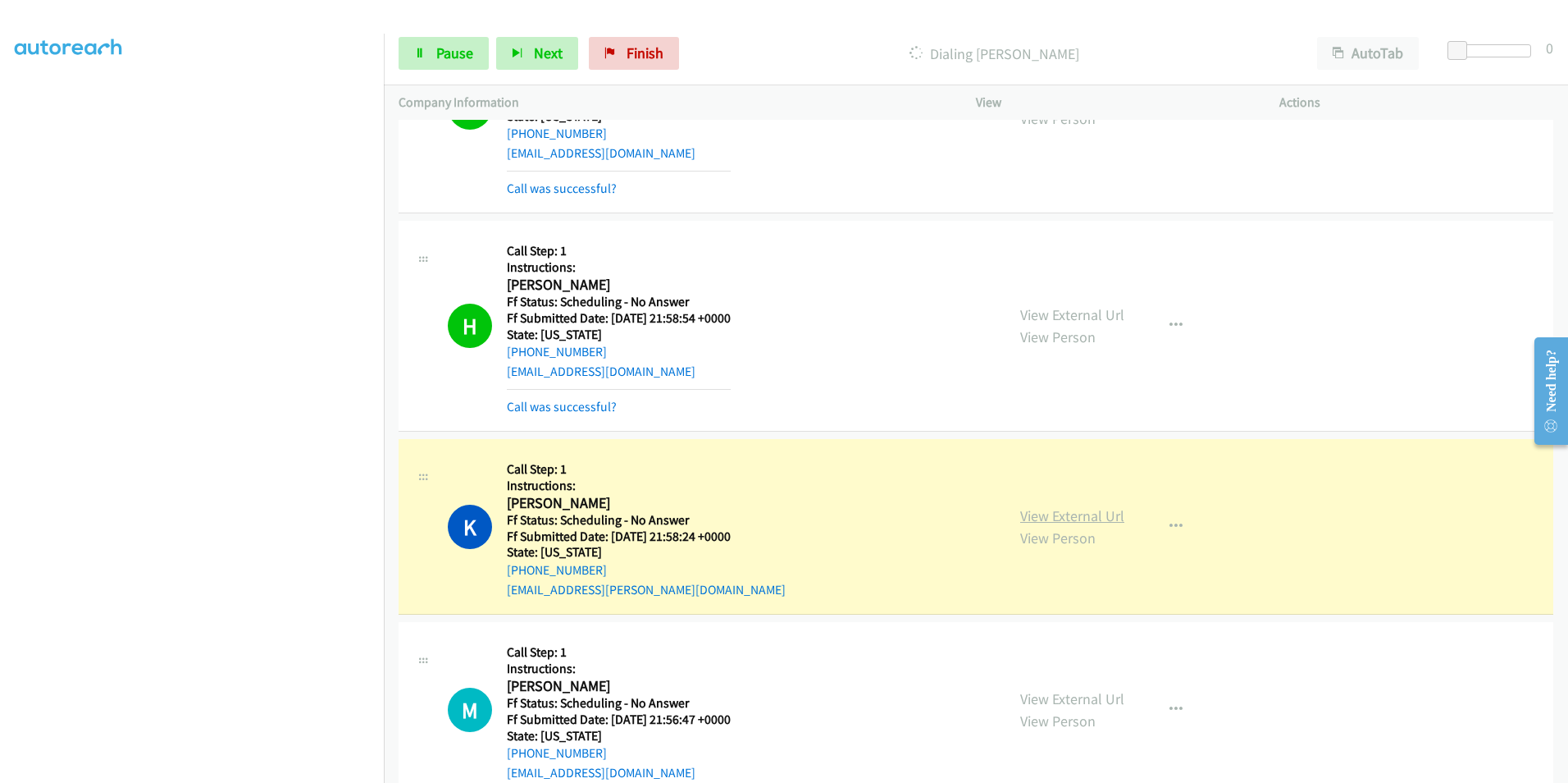
click at [1076, 518] on link "View External Url" at bounding box center [1072, 516] width 104 height 19
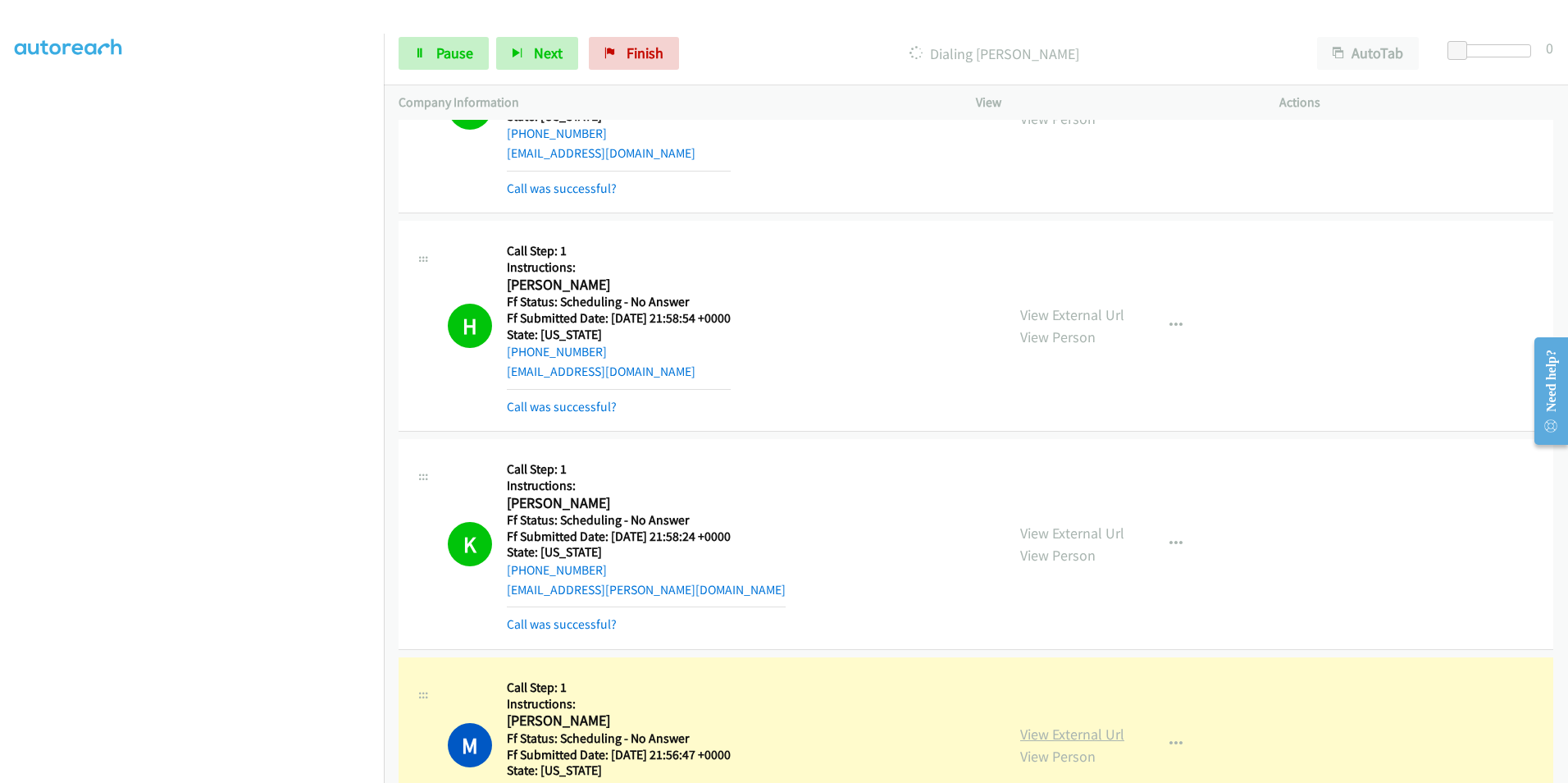
click at [1084, 734] on link "View External Url" at bounding box center [1072, 734] width 104 height 19
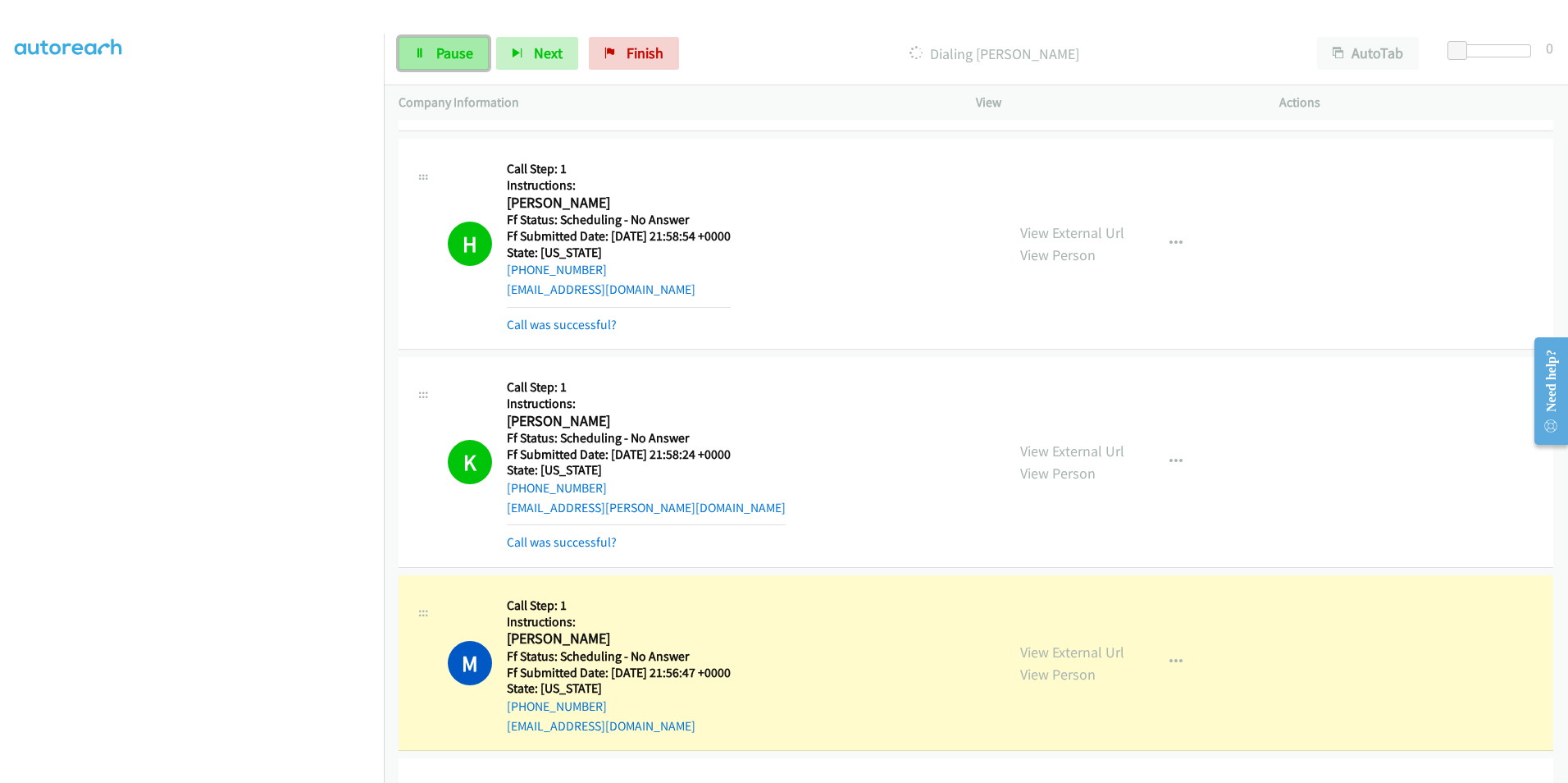
click at [437, 49] on span "Pause" at bounding box center [455, 53] width 37 height 19
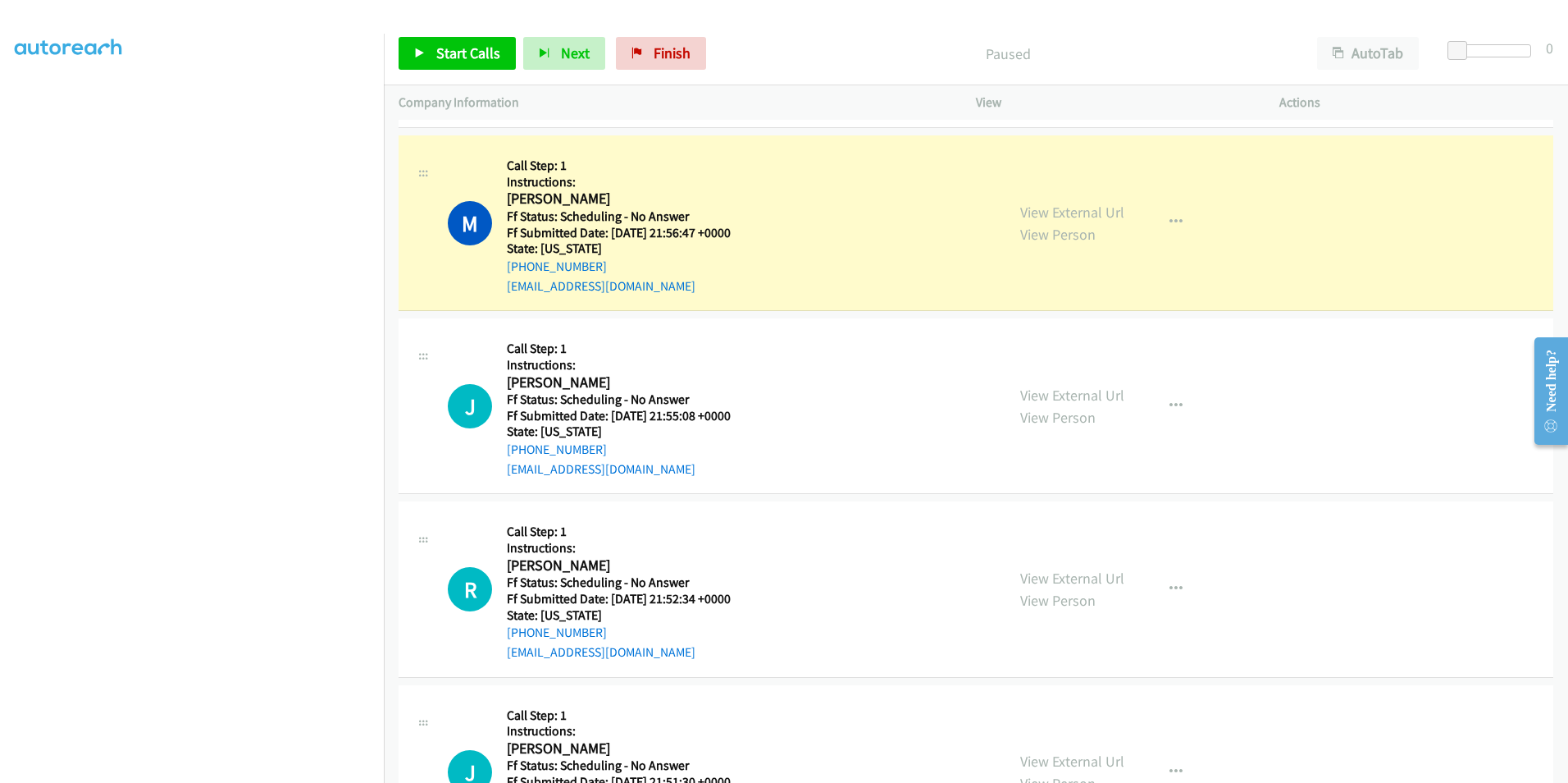
scroll to position [4103, 0]
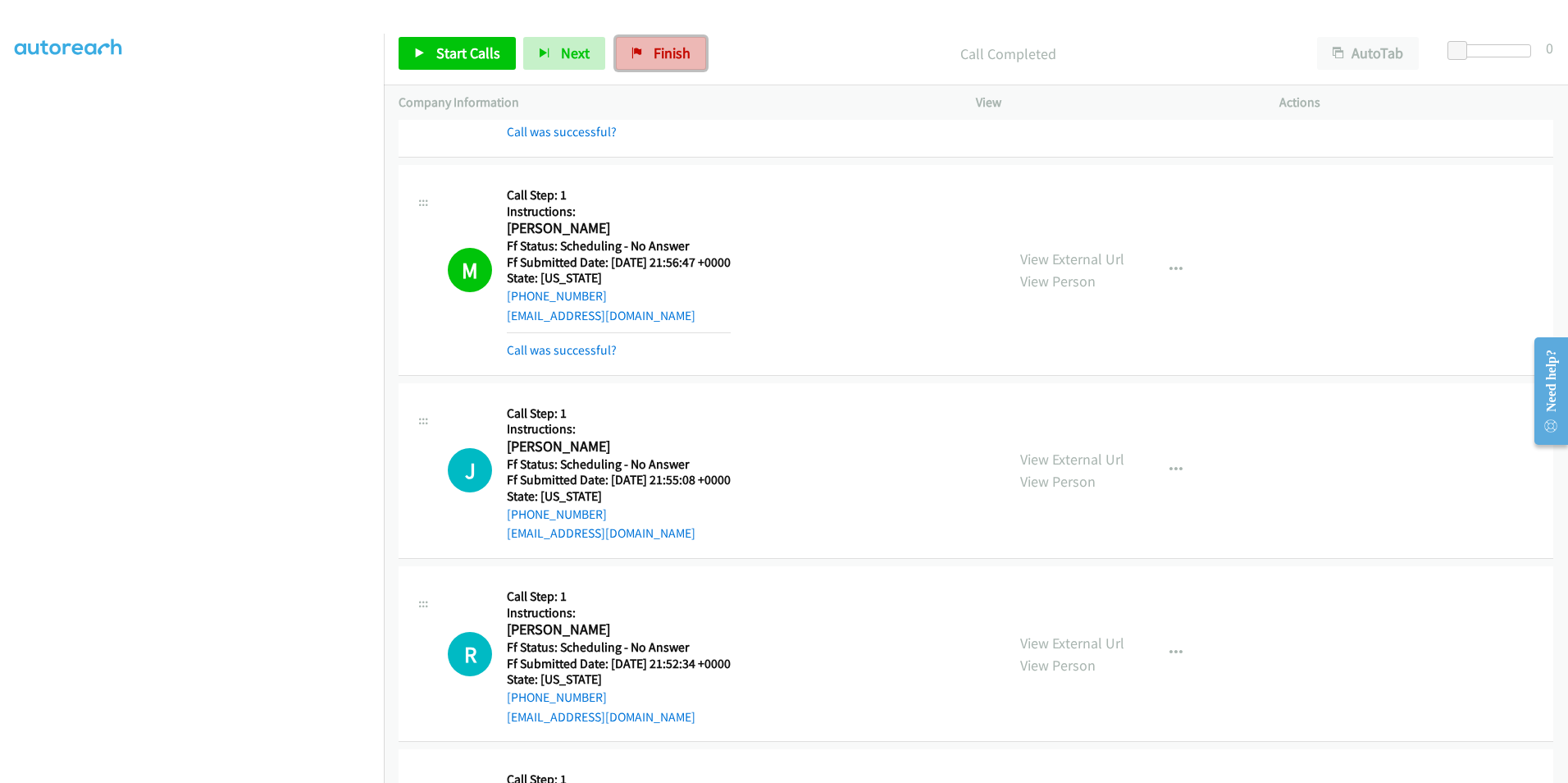
click at [657, 52] on span "Finish" at bounding box center [672, 53] width 37 height 19
